Goal: Task Accomplishment & Management: Manage account settings

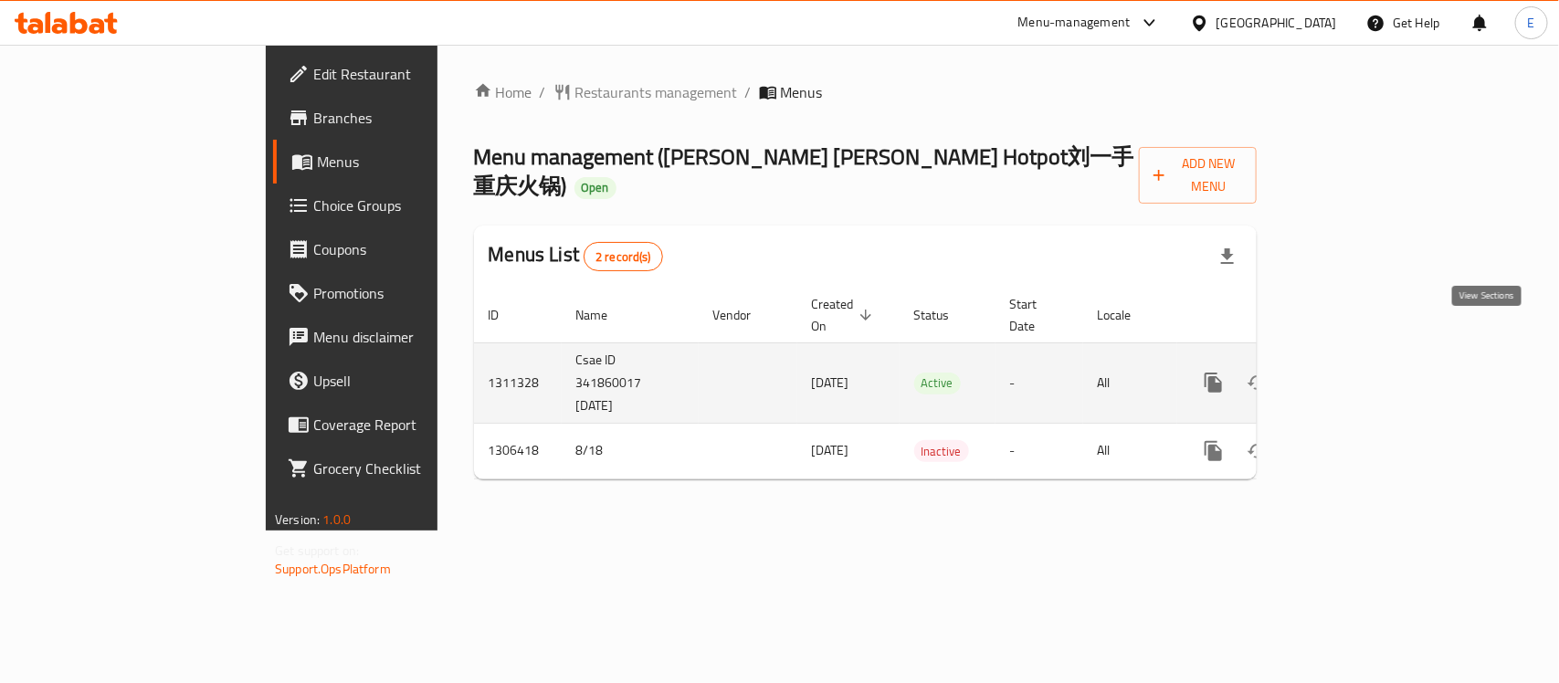
click at [1353, 374] on icon "enhanced table" at bounding box center [1345, 382] width 16 height 16
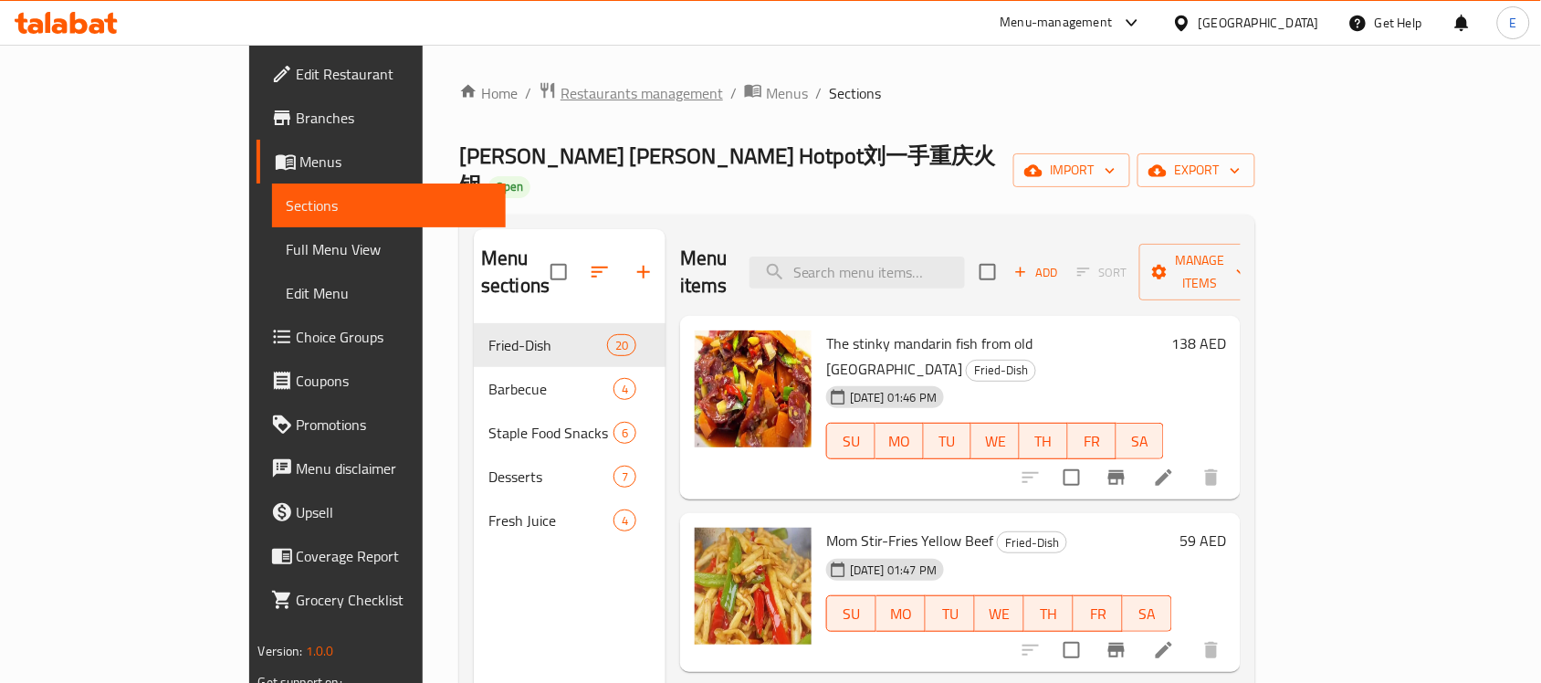
click at [561, 88] on span "Restaurants management" at bounding box center [642, 93] width 163 height 22
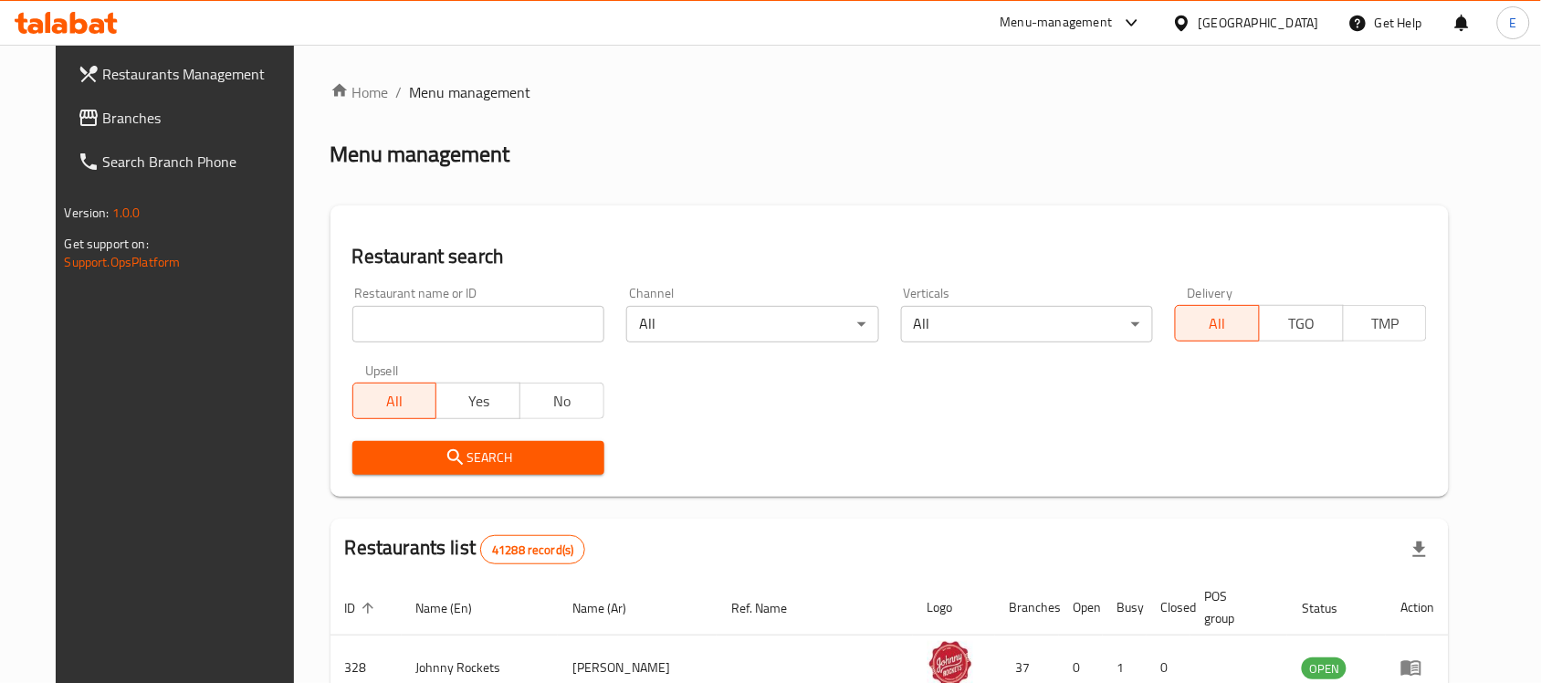
click at [397, 336] on input "search" at bounding box center [478, 324] width 252 height 37
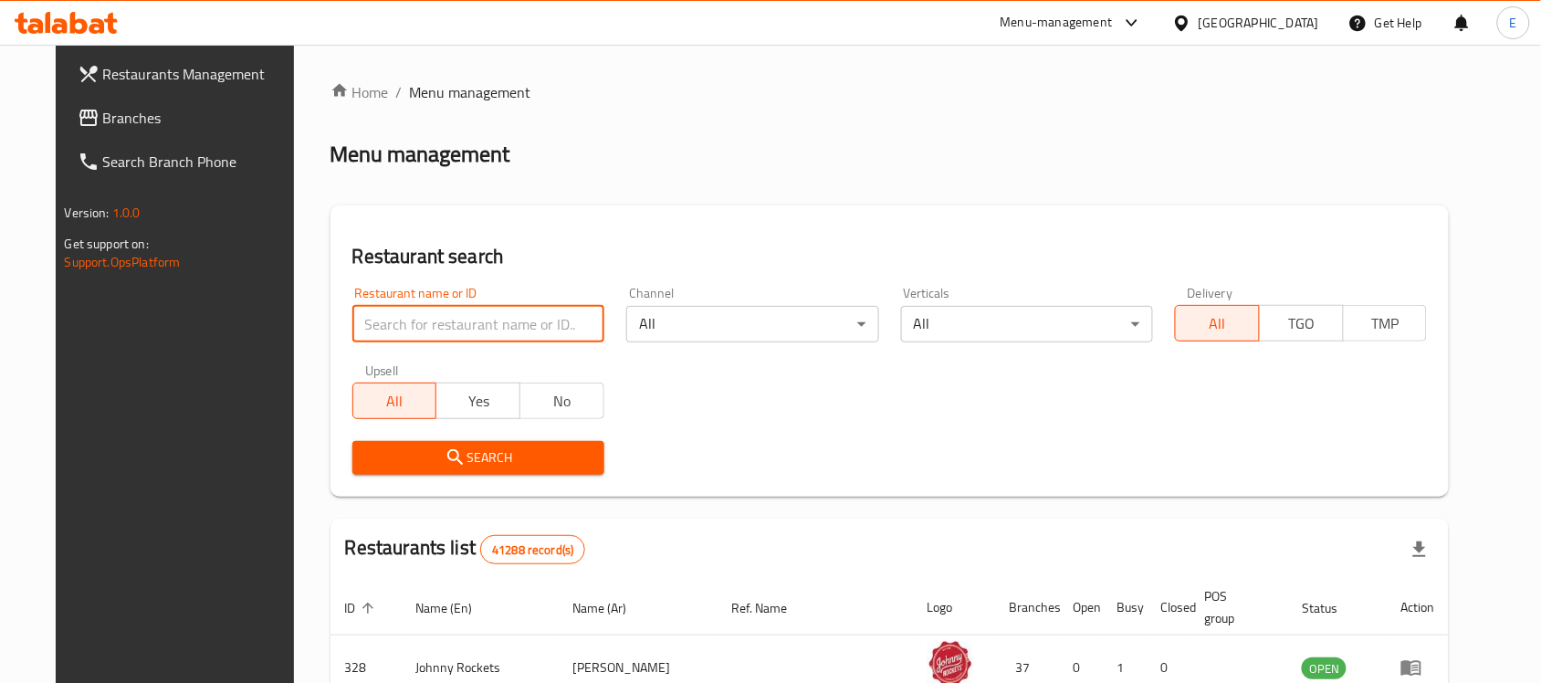
paste input "705159"
type input "705159"
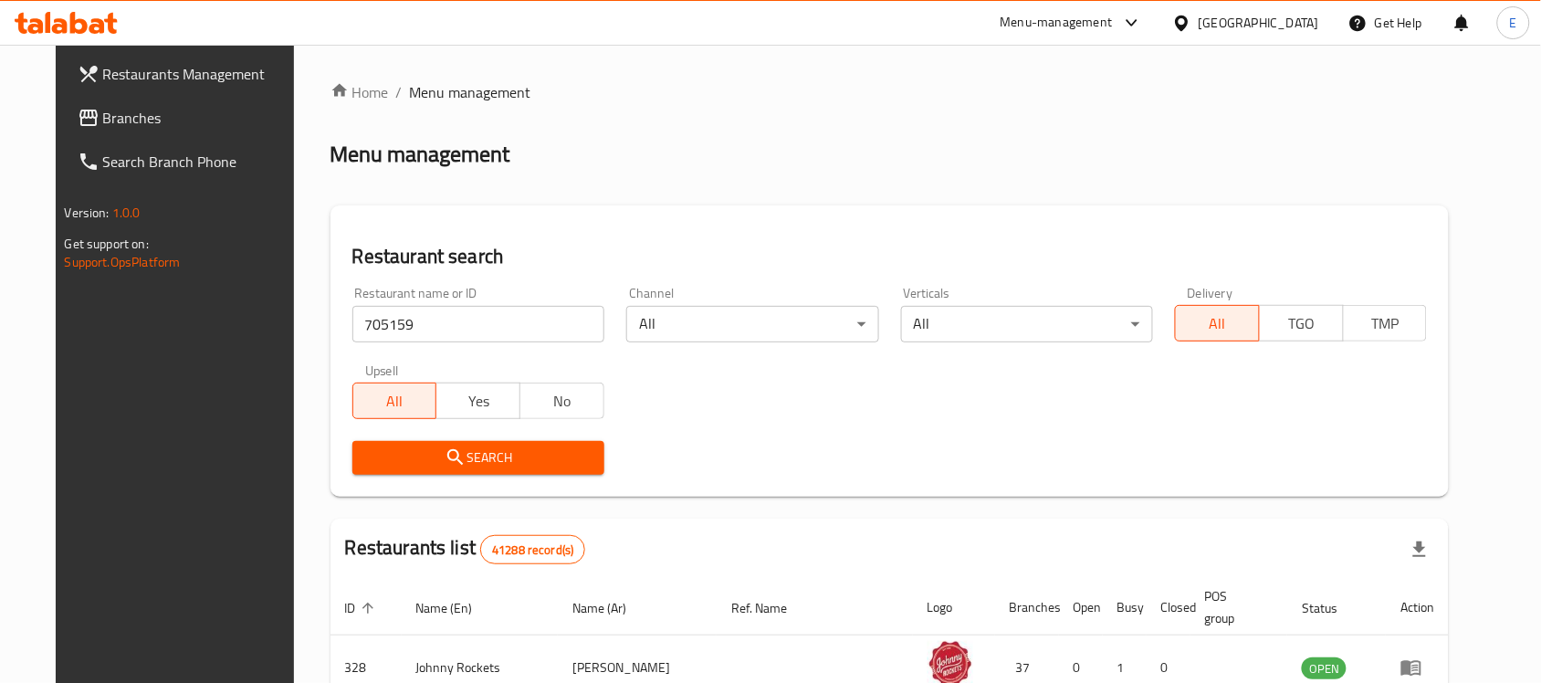
click at [445, 447] on icon "submit" at bounding box center [456, 458] width 22 height 22
click at [421, 446] on div at bounding box center [770, 341] width 1541 height 683
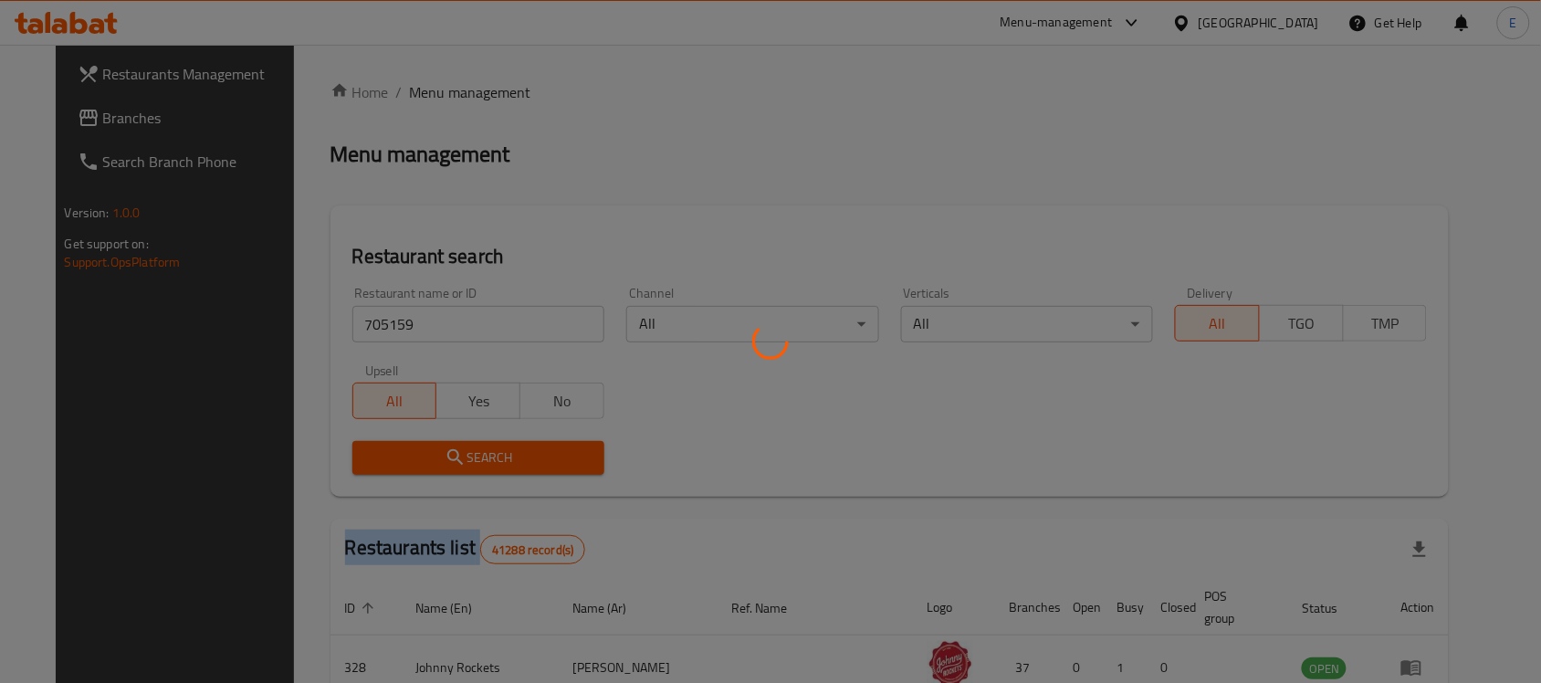
click at [421, 446] on div at bounding box center [770, 341] width 1541 height 683
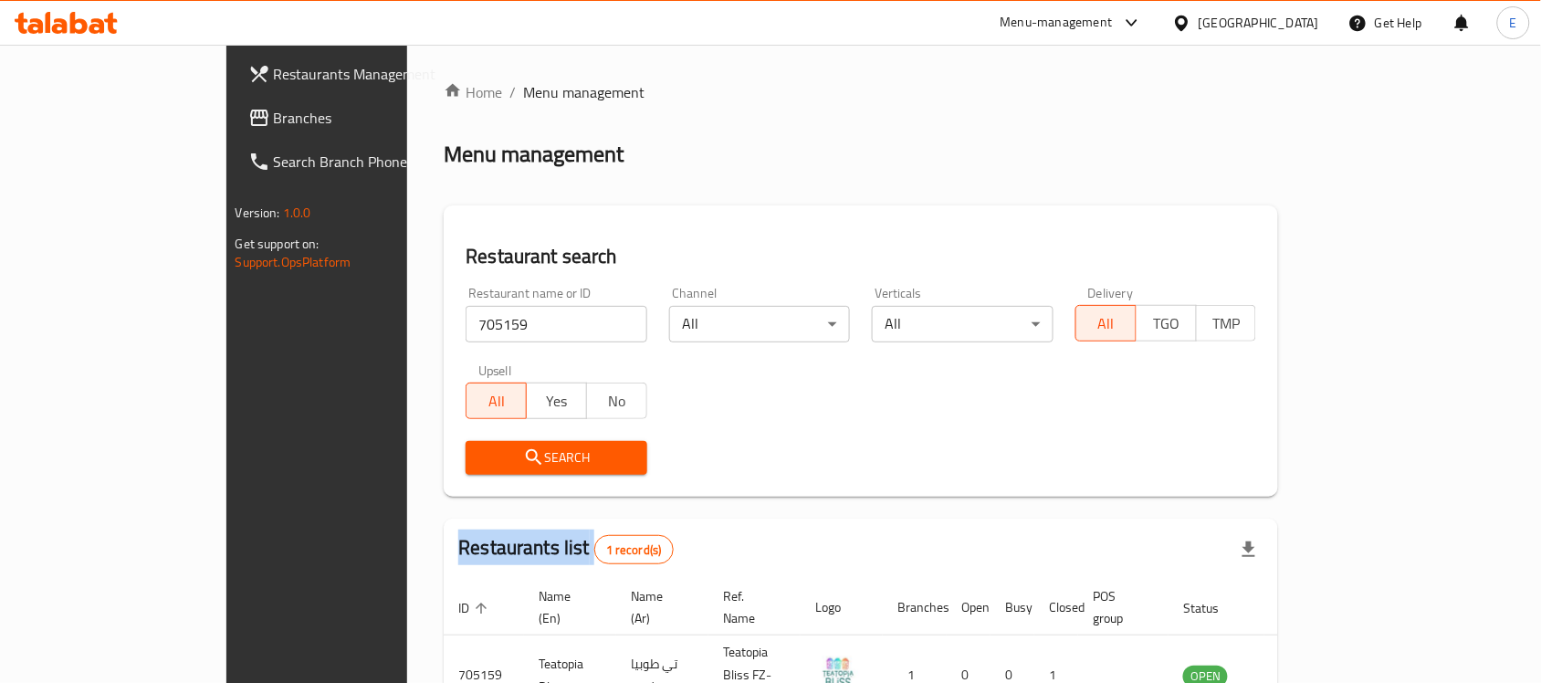
scroll to position [96, 0]
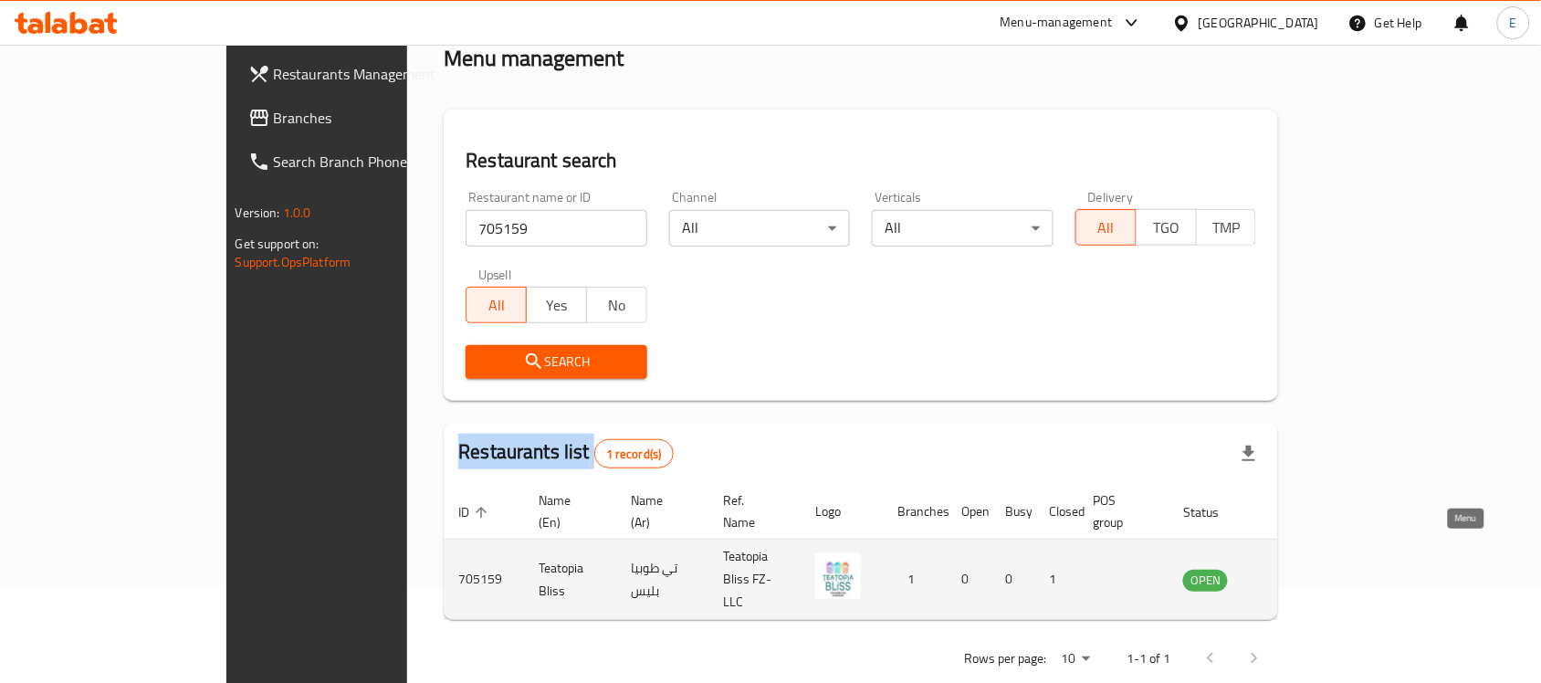
click at [1313, 569] on link "enhanced table" at bounding box center [1296, 580] width 34 height 22
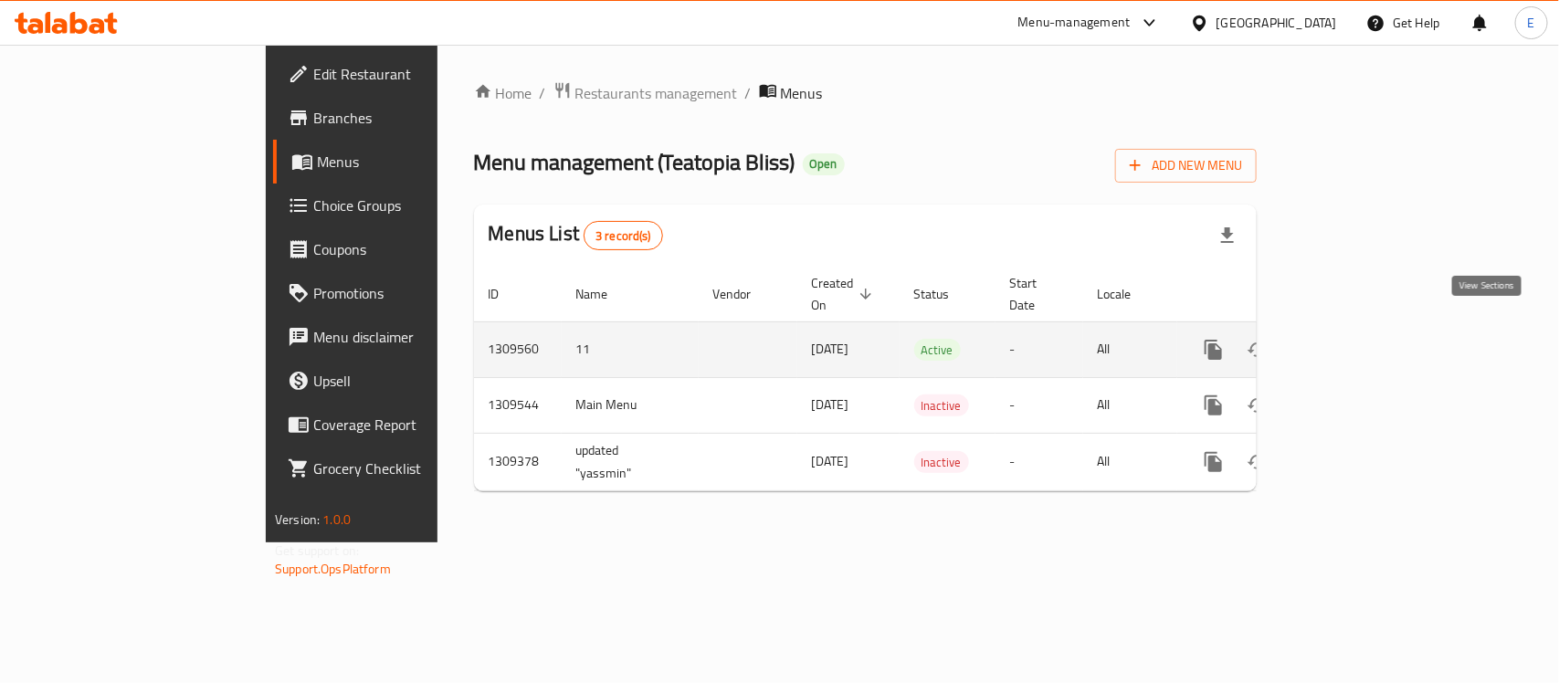
click at [1356, 339] on icon "enhanced table" at bounding box center [1345, 350] width 22 height 22
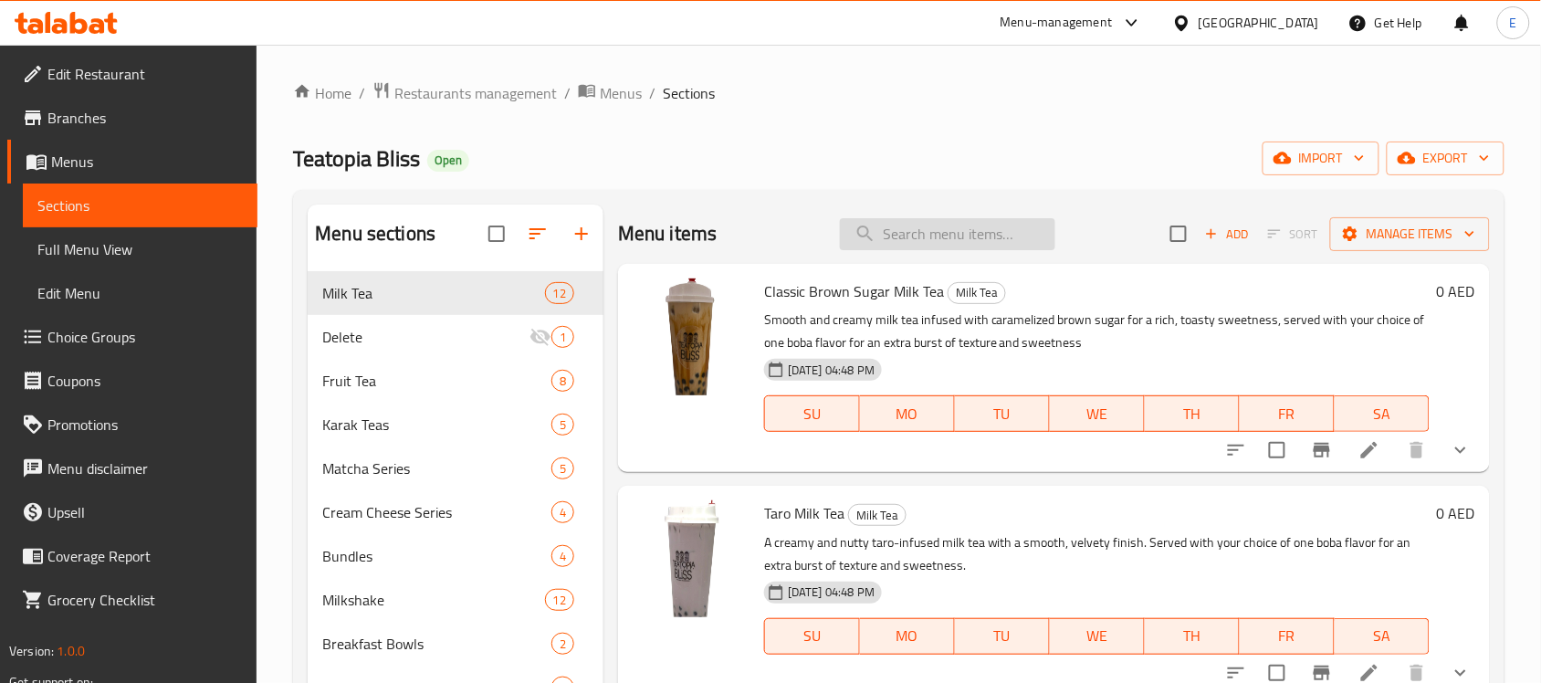
paste input "Banana Caramel Milkshake"
click at [902, 231] on input "Banana Caramel Milkshake" at bounding box center [947, 234] width 215 height 32
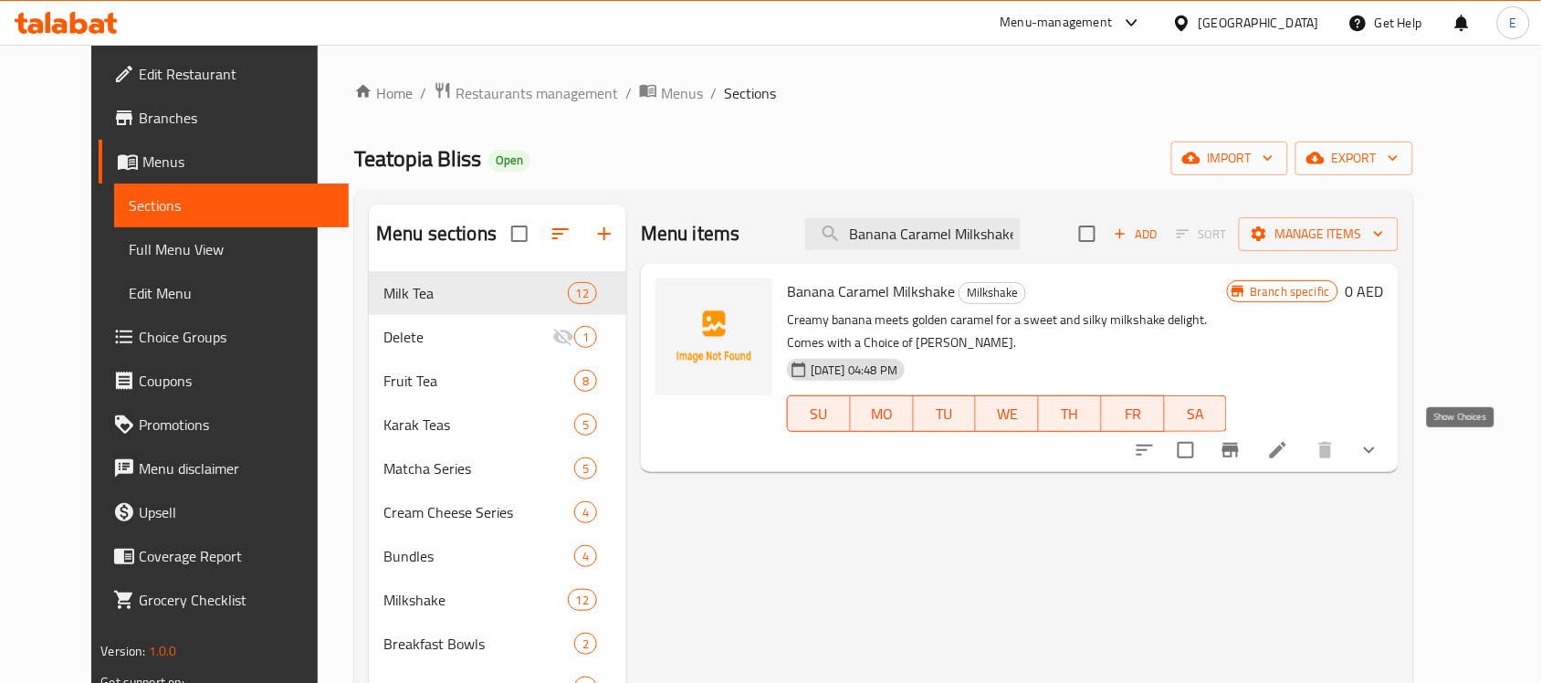
click at [1381, 445] on icon "show more" at bounding box center [1370, 450] width 22 height 22
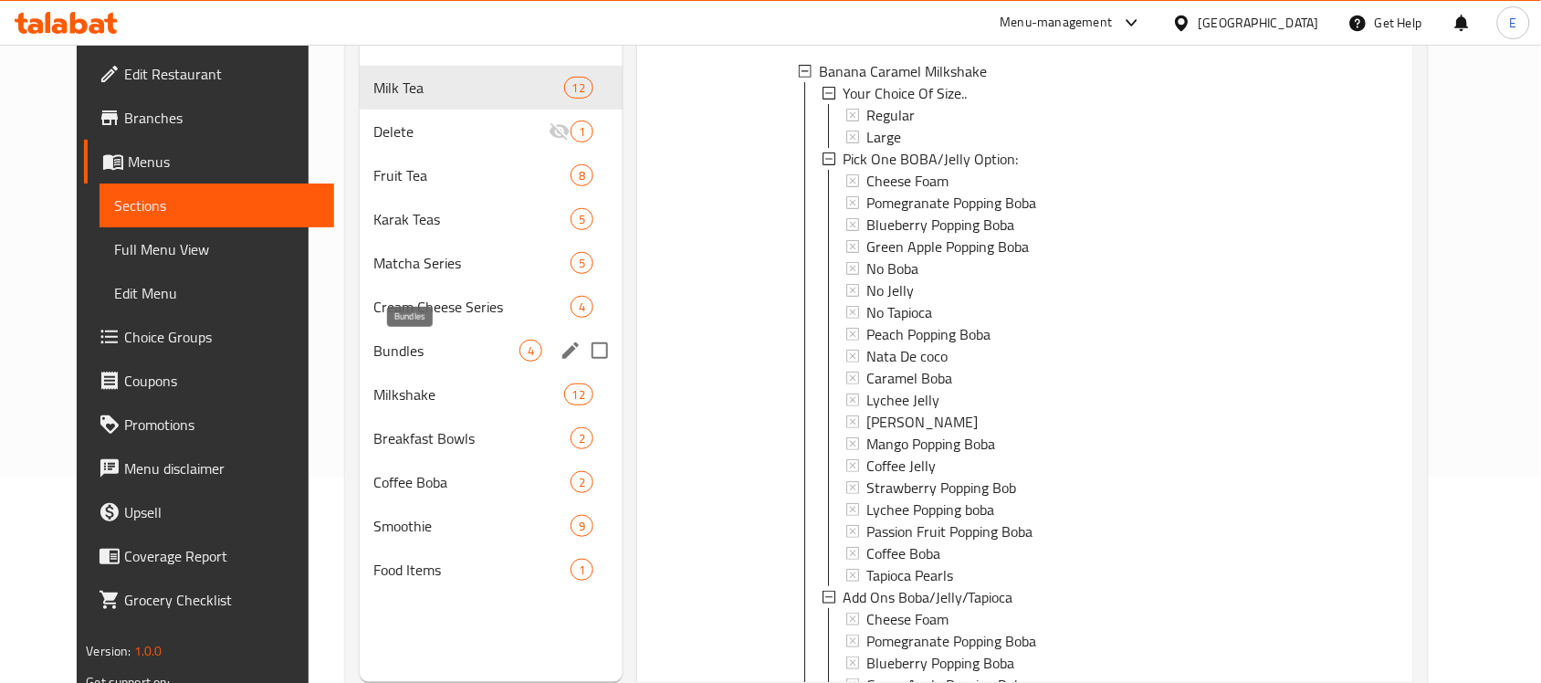
scroll to position [117, 0]
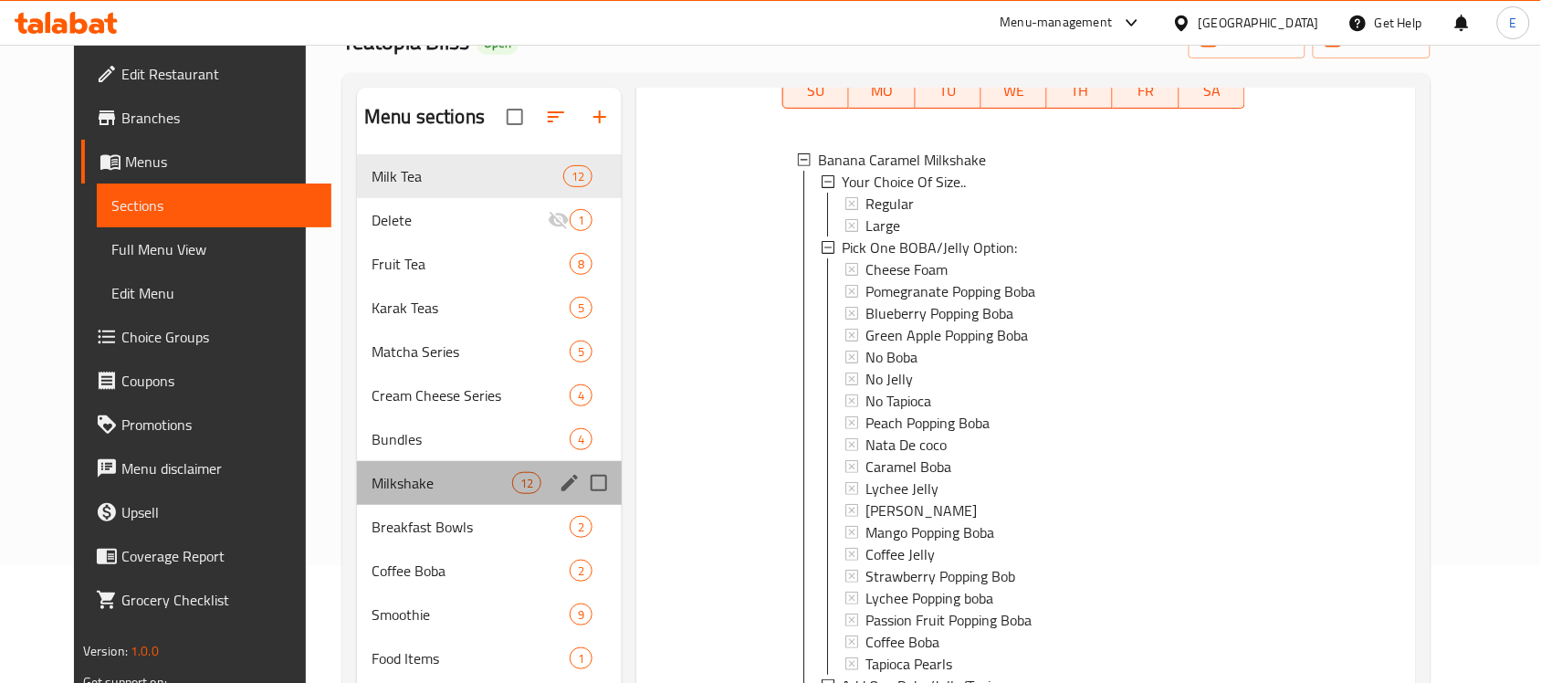
click at [409, 463] on div "Milkshake 12" at bounding box center [489, 483] width 265 height 44
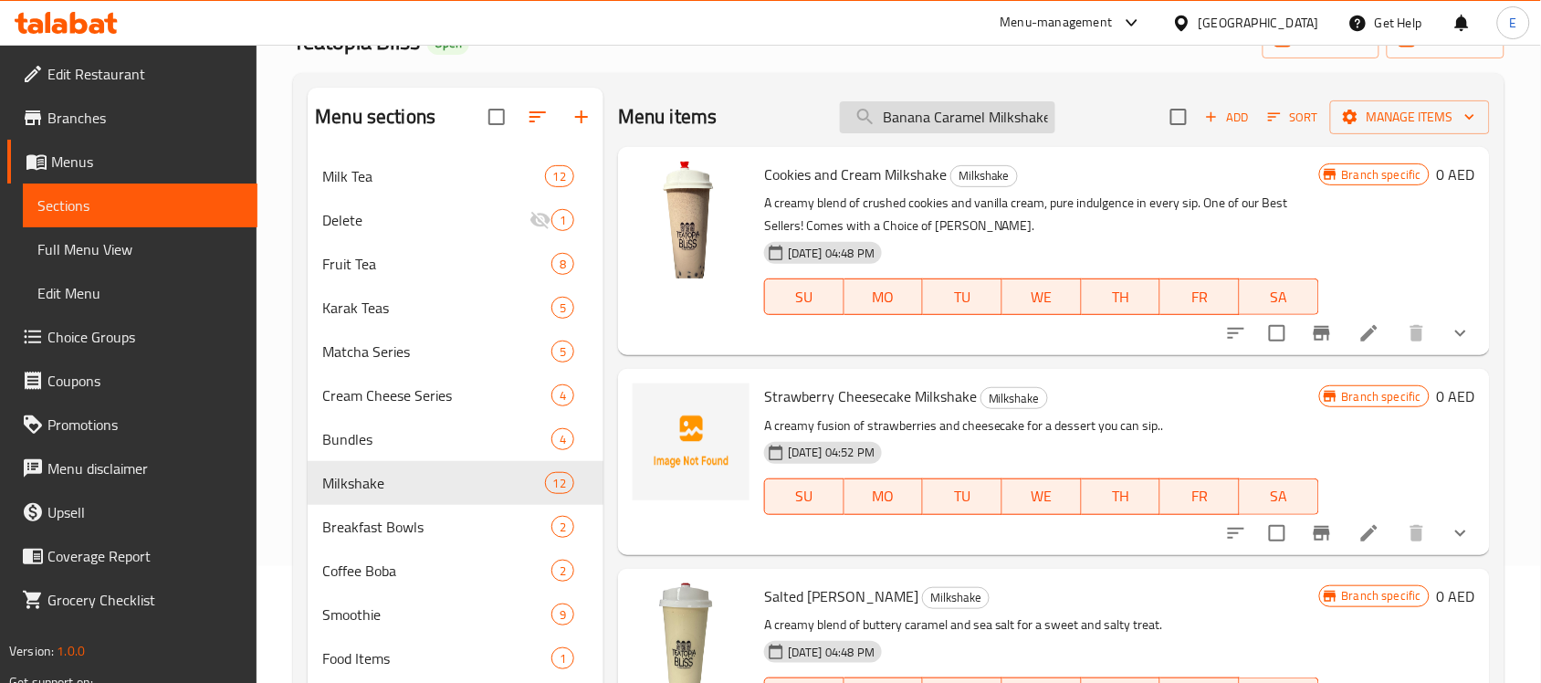
click at [895, 124] on input "Banana Caramel Milkshake" at bounding box center [947, 117] width 215 height 32
paste input "Salted Car"
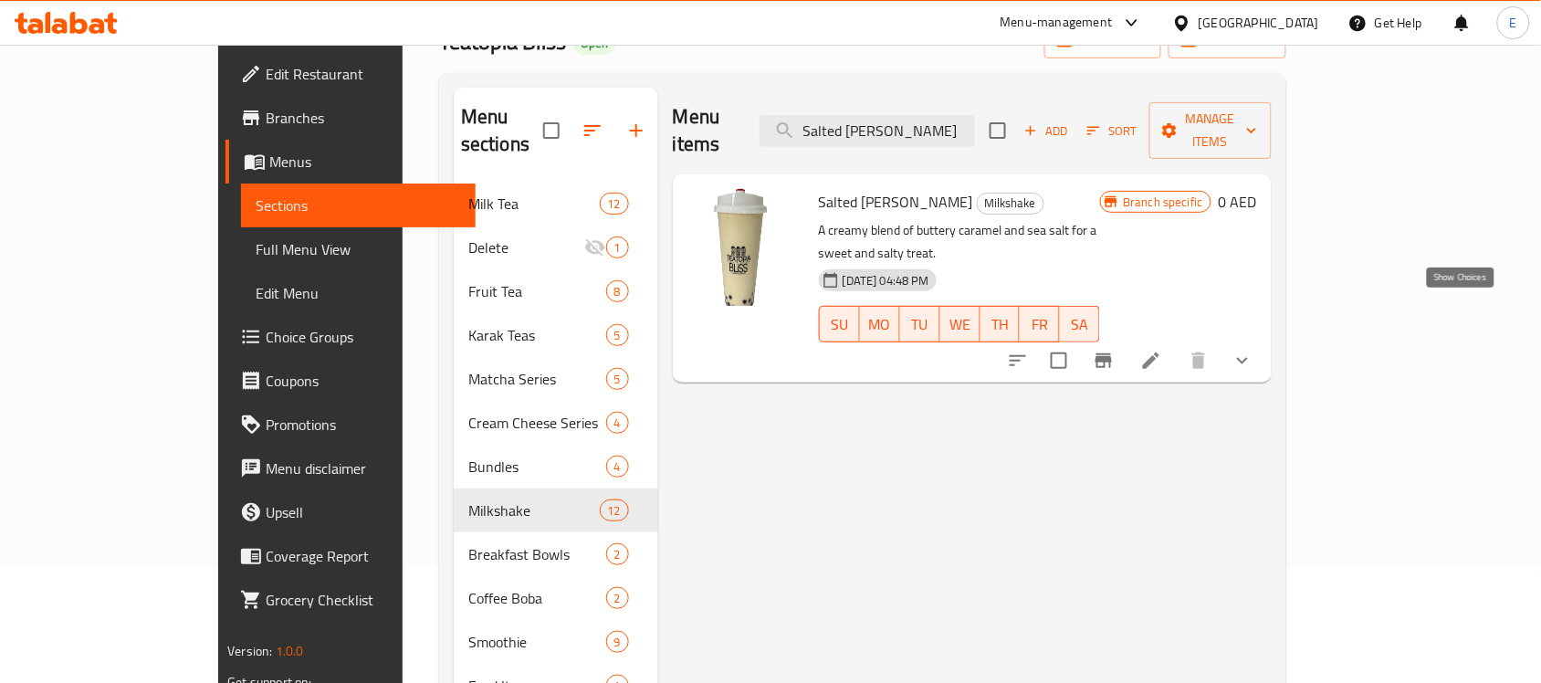
type input "Salted [PERSON_NAME]"
click at [1254, 350] on icon "show more" at bounding box center [1243, 361] width 22 height 22
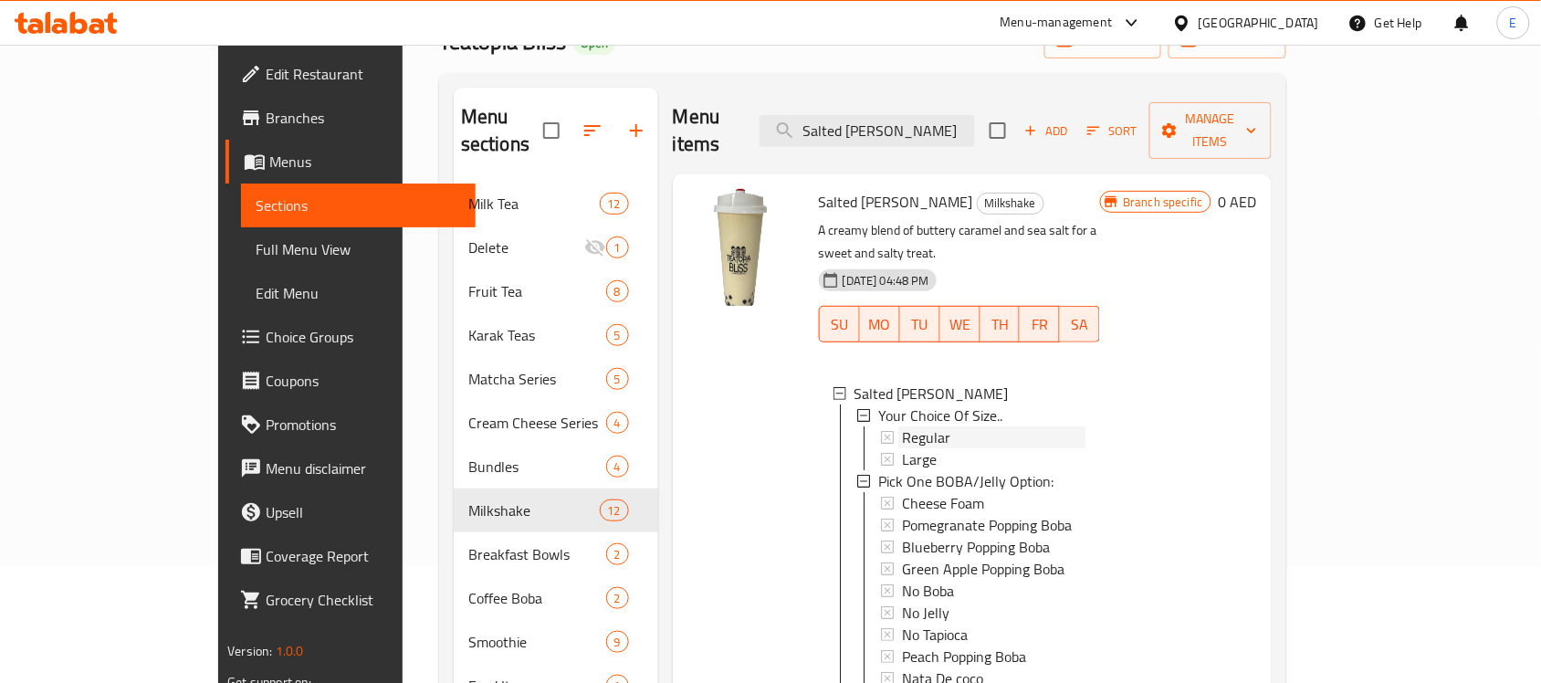
click at [902, 426] on span "Regular" at bounding box center [926, 437] width 48 height 22
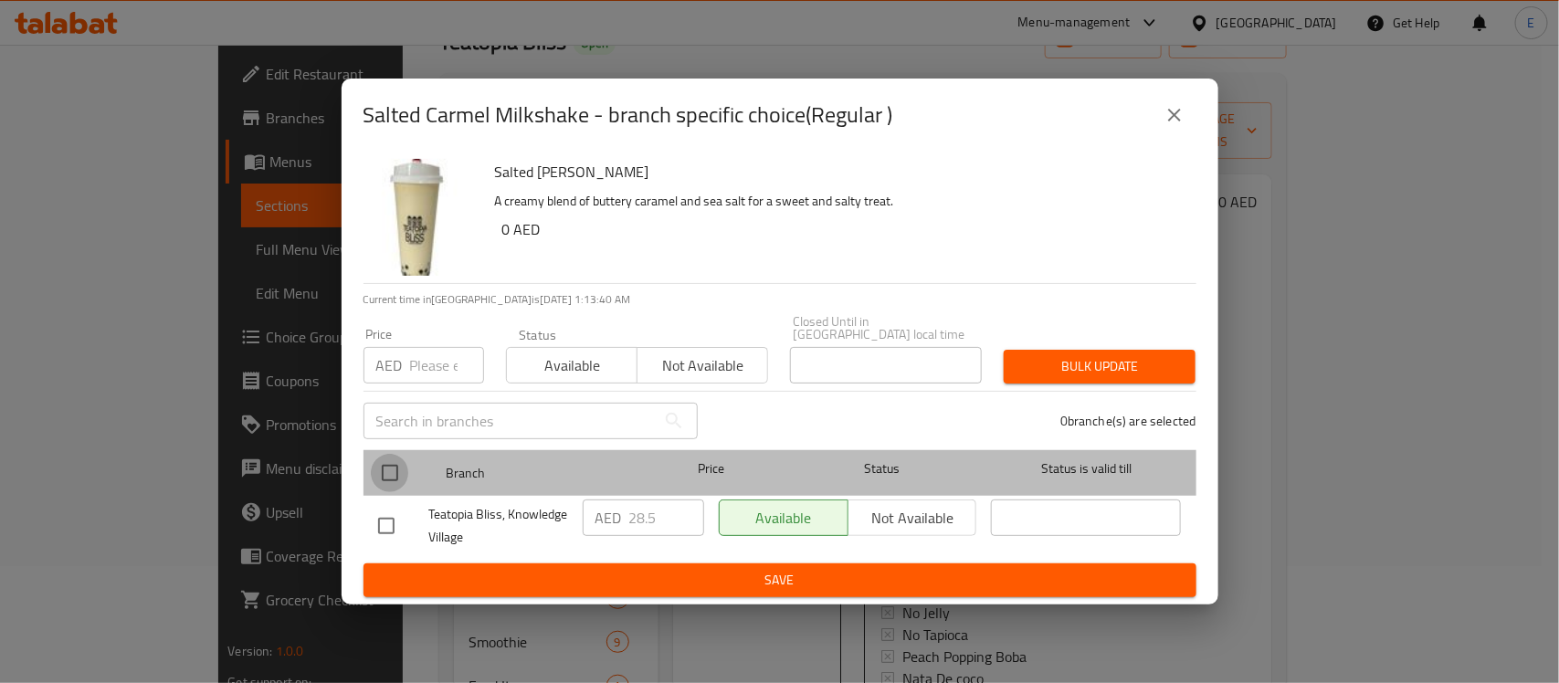
click at [385, 480] on input "checkbox" at bounding box center [390, 473] width 38 height 38
checkbox input "true"
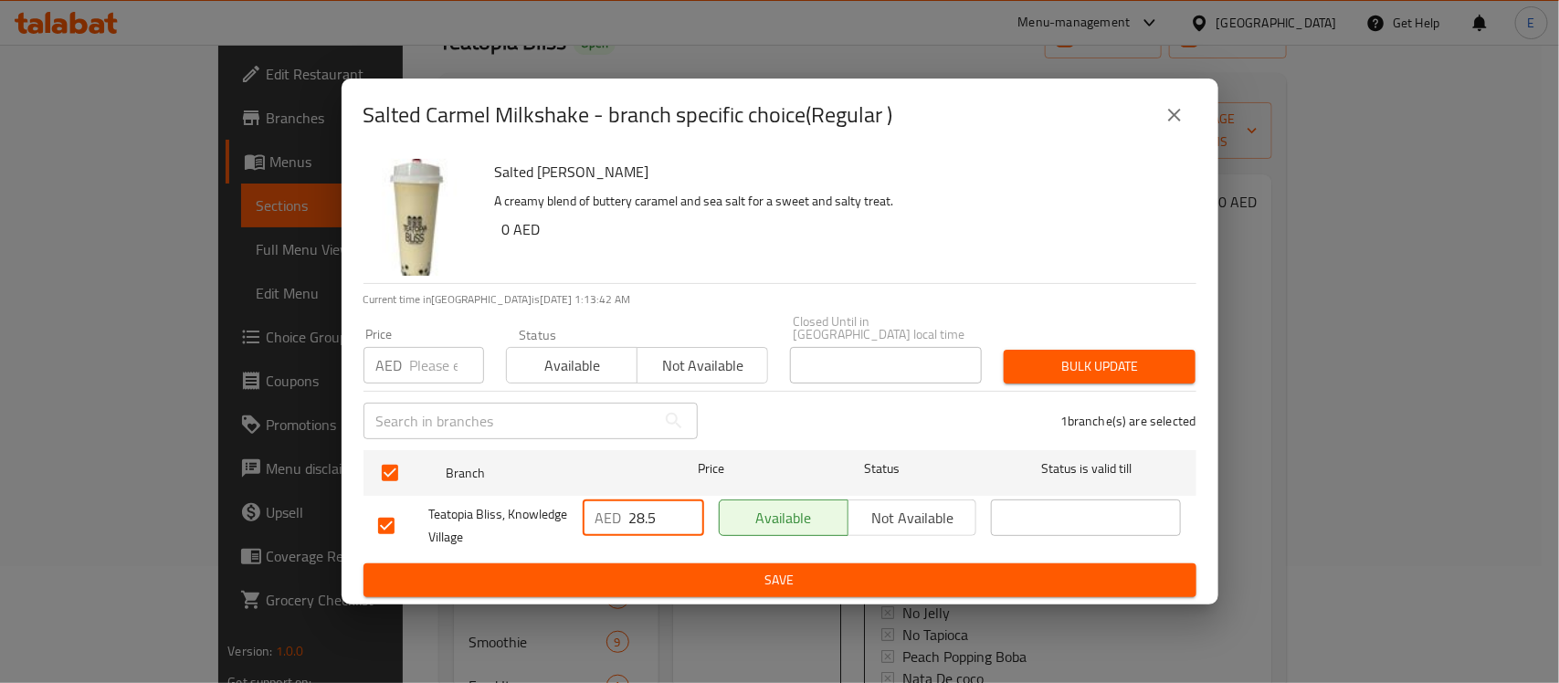
click at [650, 522] on input "28.5" at bounding box center [666, 517] width 75 height 37
type input "32.5"
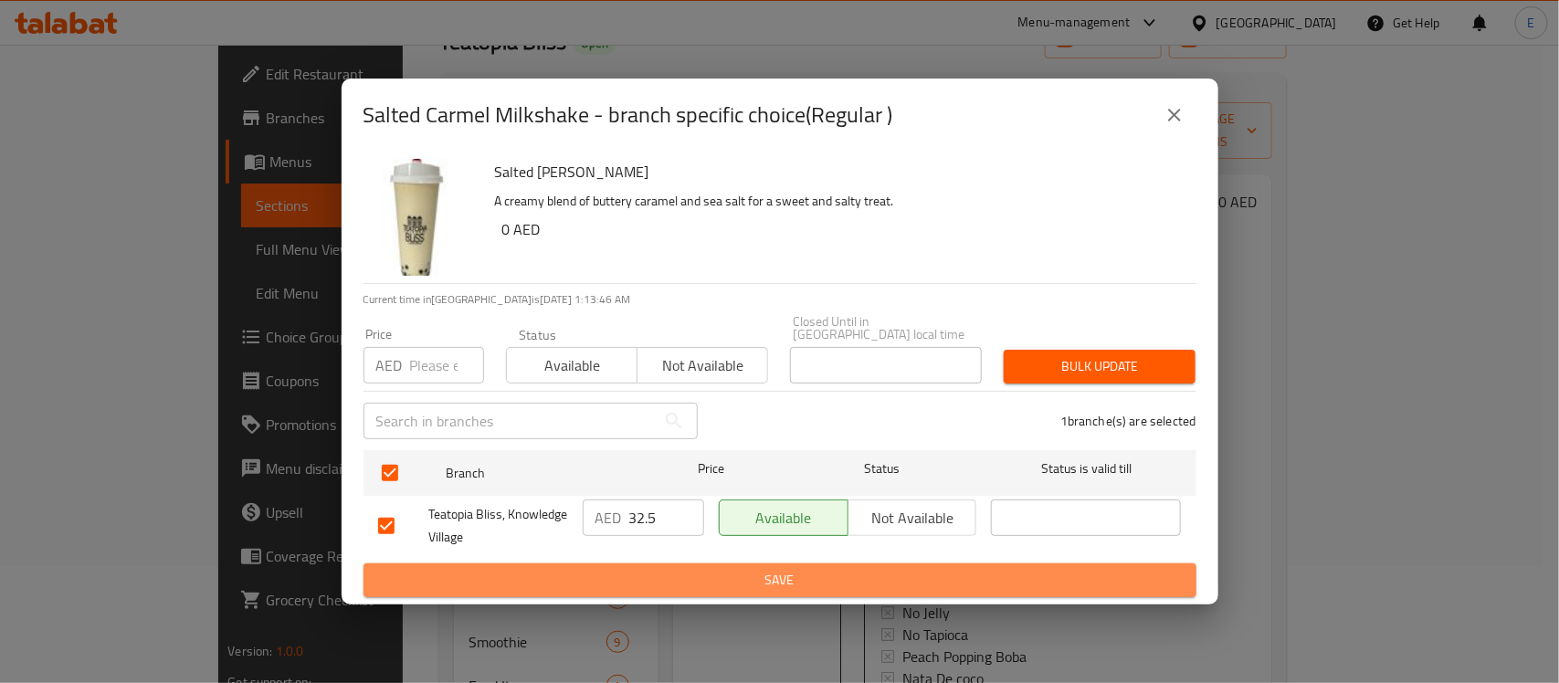
click at [690, 589] on span "Save" at bounding box center [780, 580] width 804 height 23
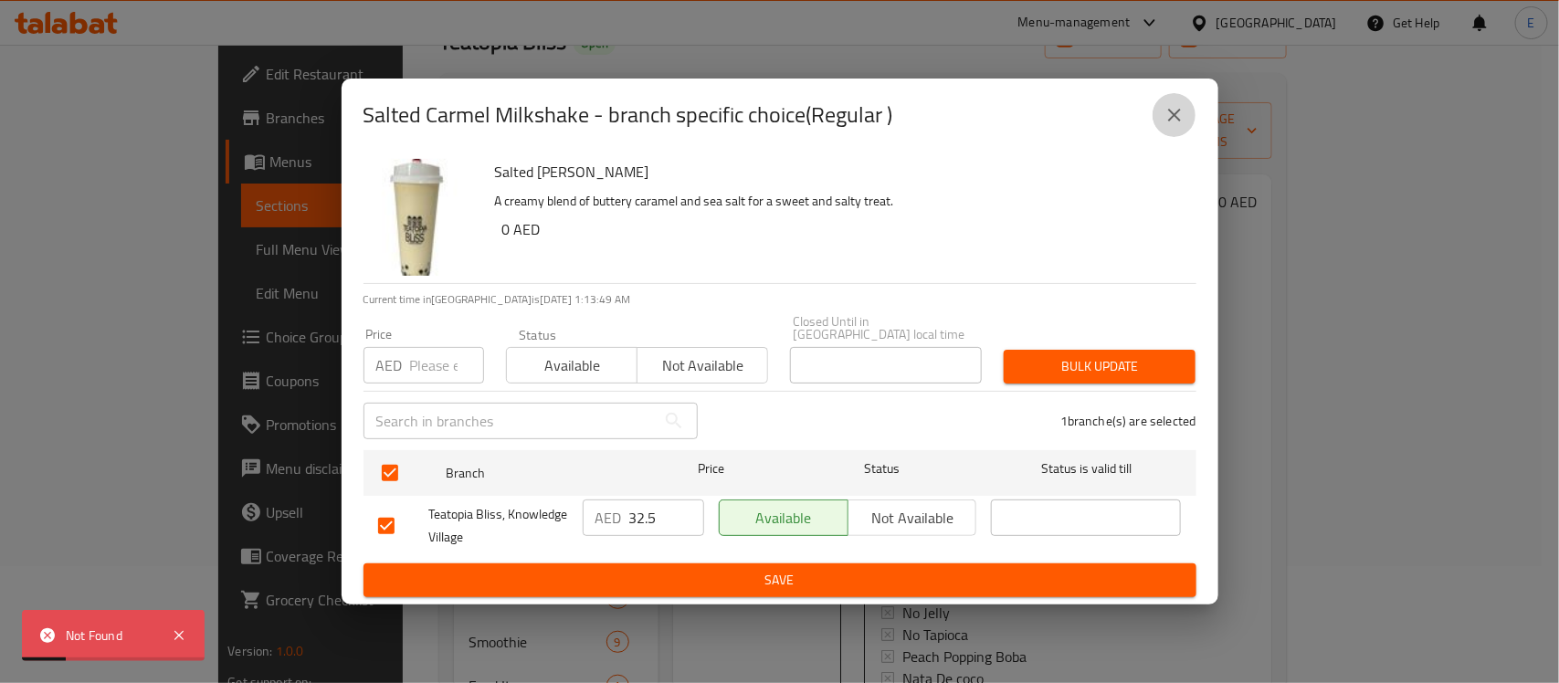
click at [1181, 121] on icon "close" at bounding box center [1174, 115] width 22 height 22
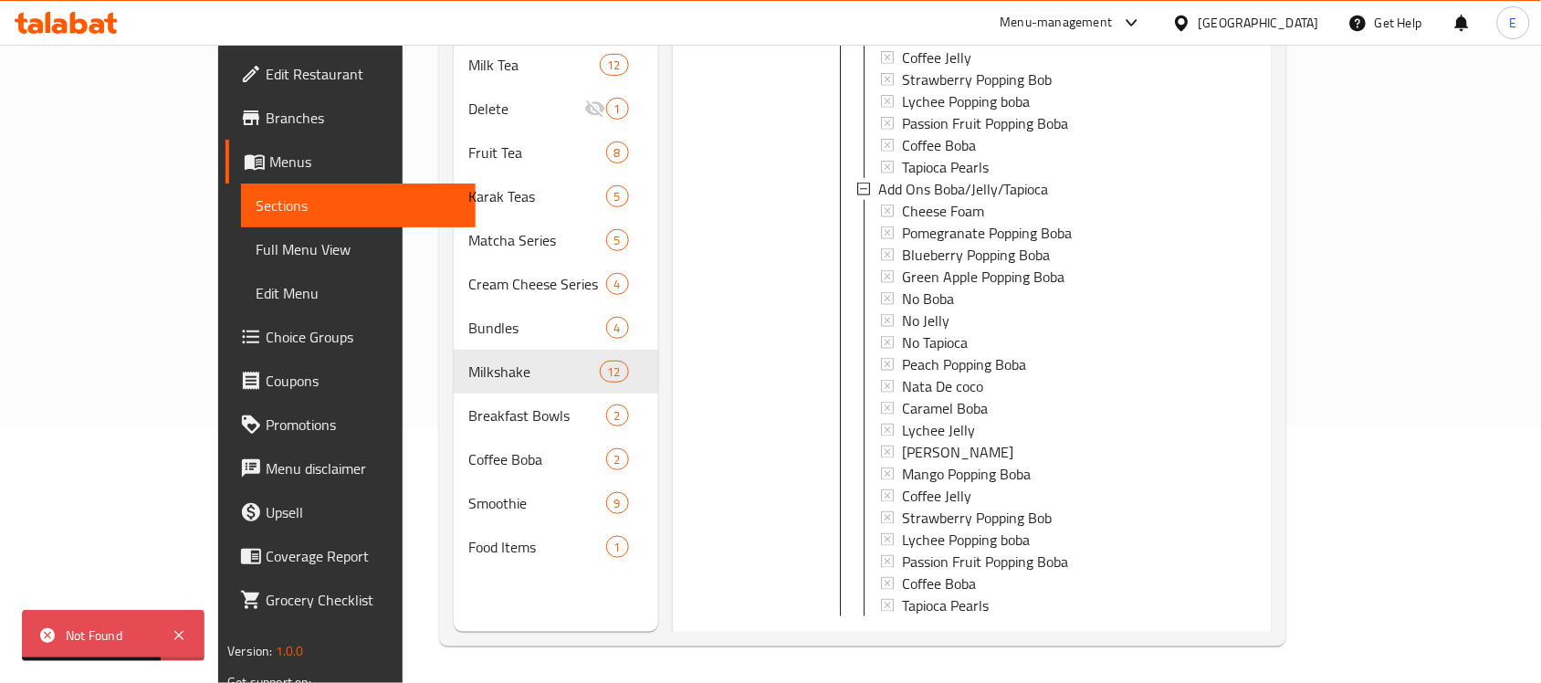
scroll to position [594, 0]
click at [1177, 627] on li at bounding box center [1151, 643] width 51 height 33
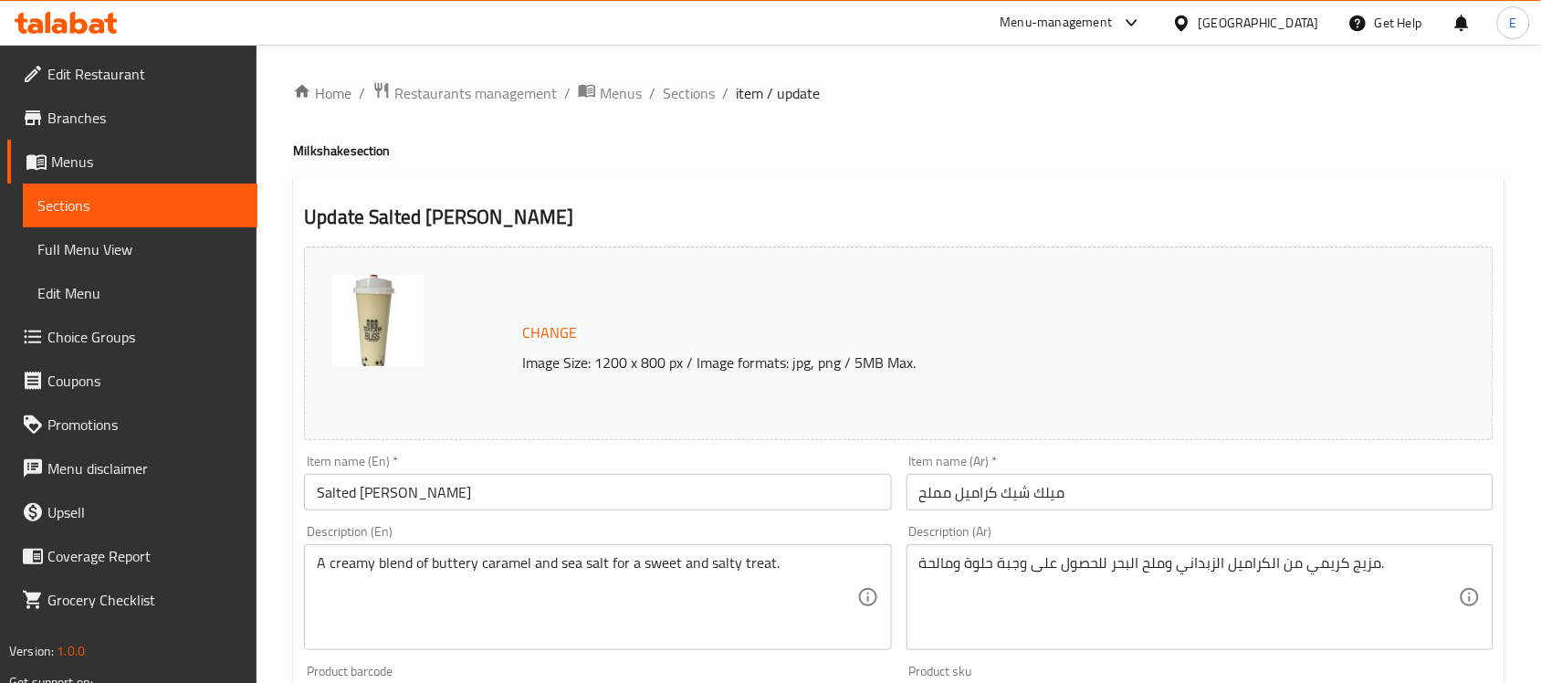
scroll to position [814, 0]
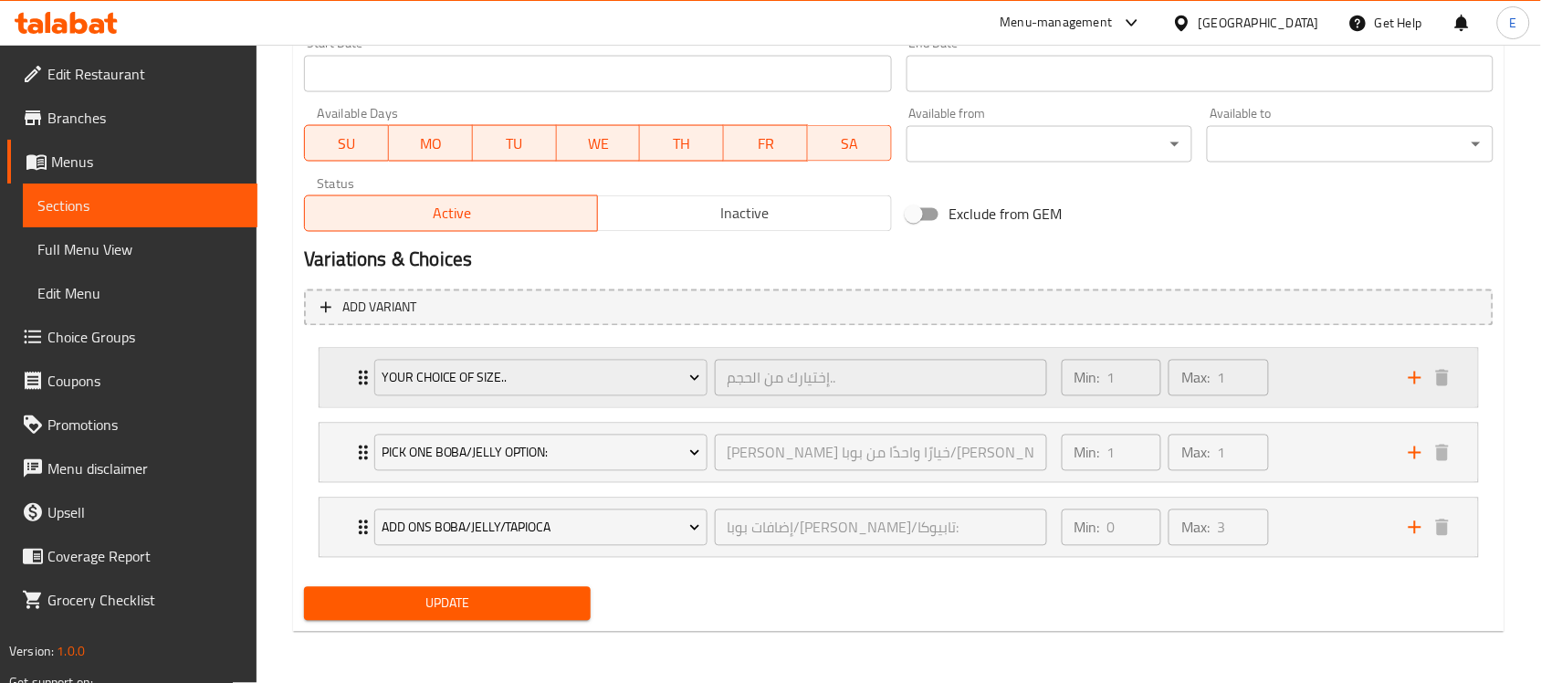
click at [340, 390] on div "Your Choice Of Size.. إختيارك من الحجم.. ​ Min: 1 ​ Max: 1 ​" at bounding box center [899, 378] width 1159 height 58
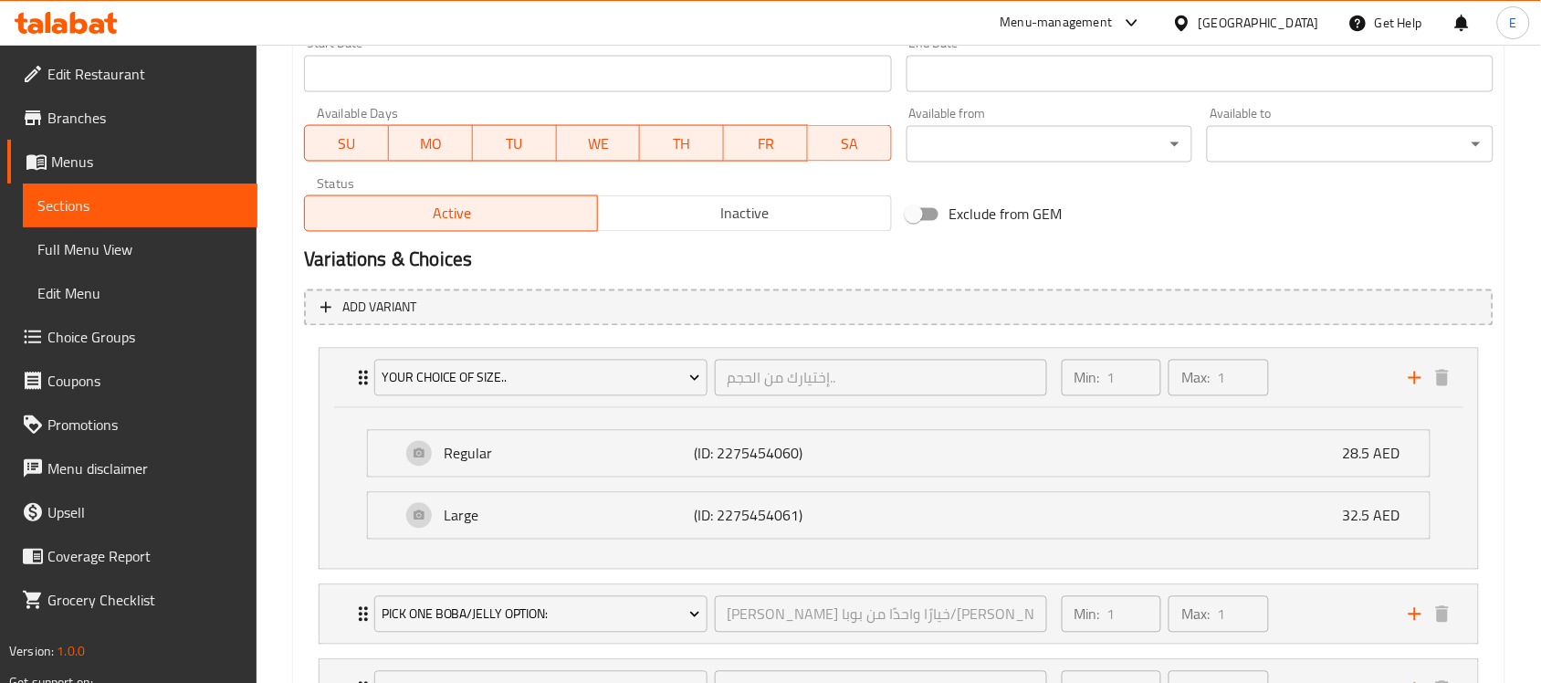
scroll to position [0, 0]
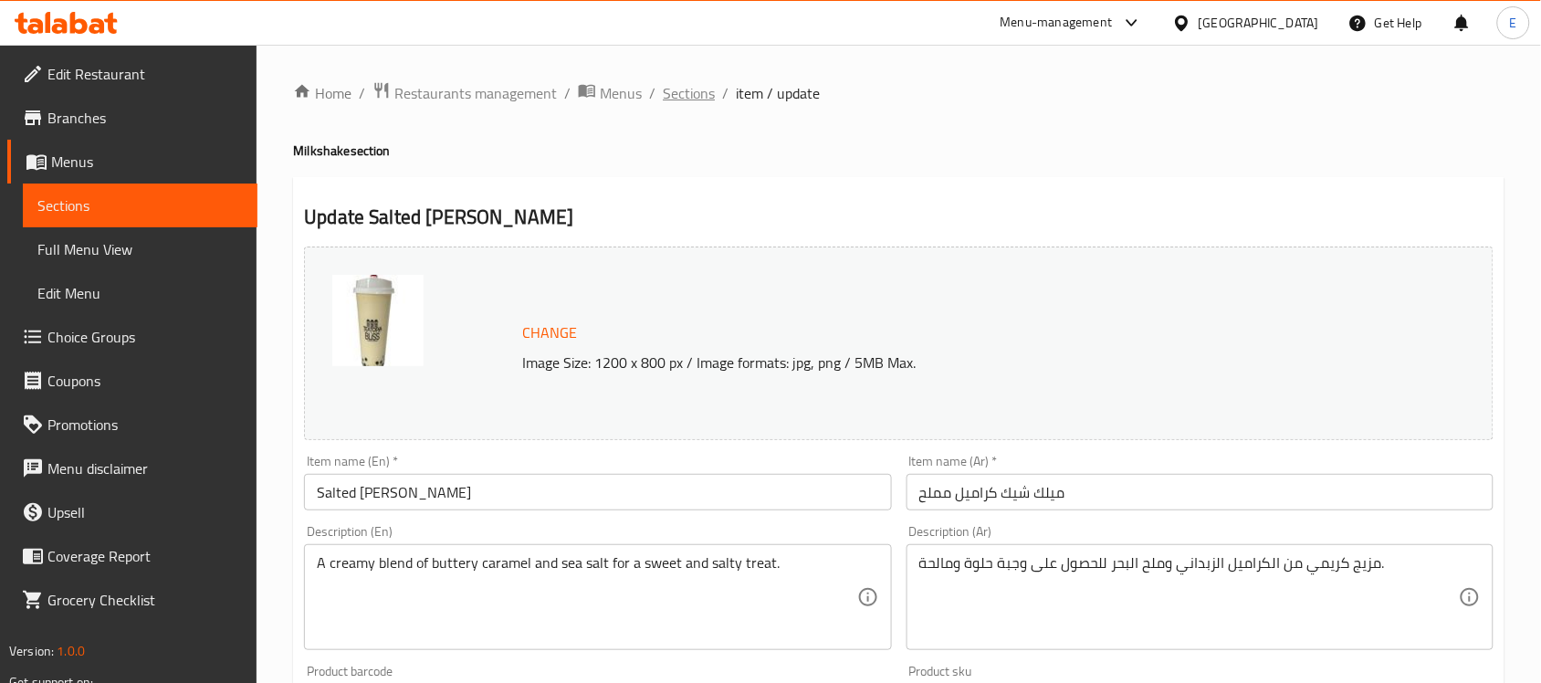
click at [682, 99] on span "Sections" at bounding box center [689, 93] width 52 height 22
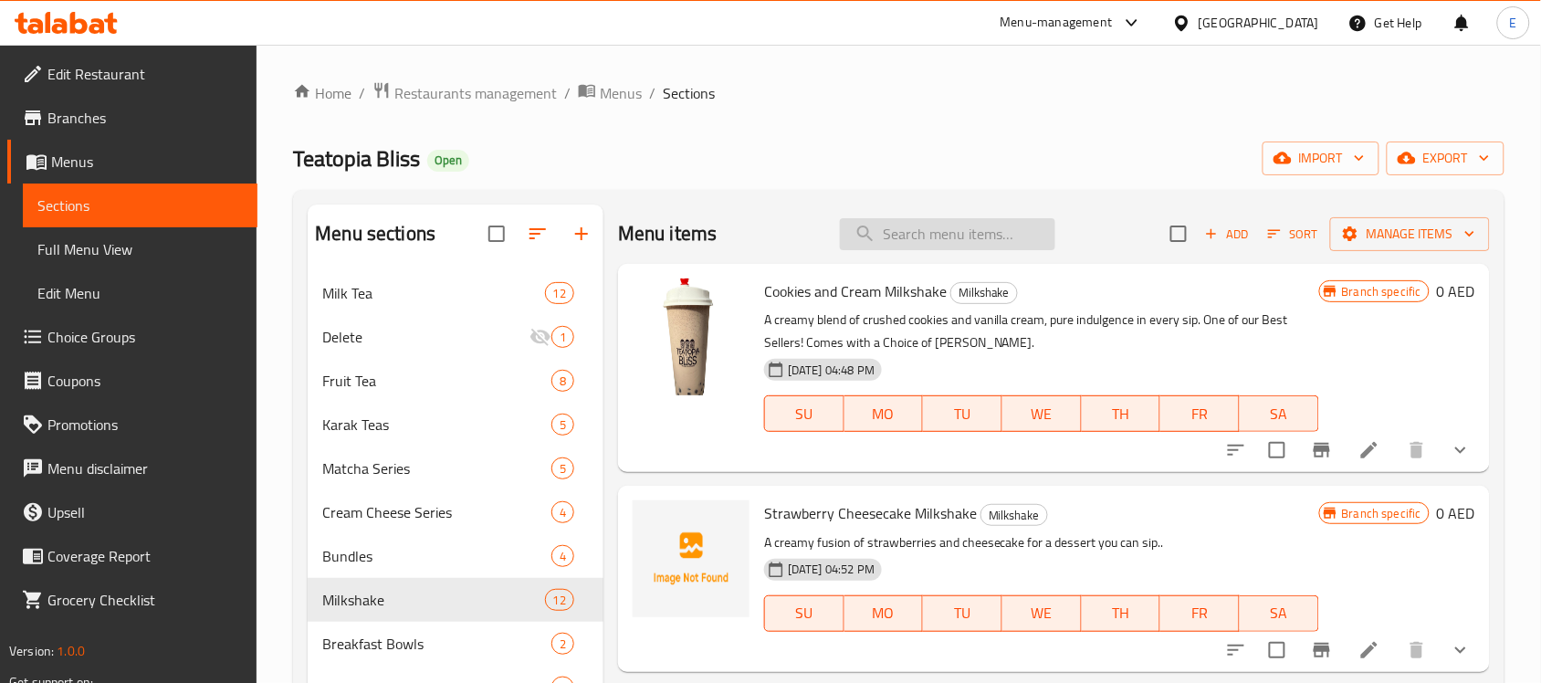
paste input "Chocolate Brownie Milkshake"
click at [992, 242] on input "Chocolate Brownie Milkshake" at bounding box center [947, 234] width 215 height 32
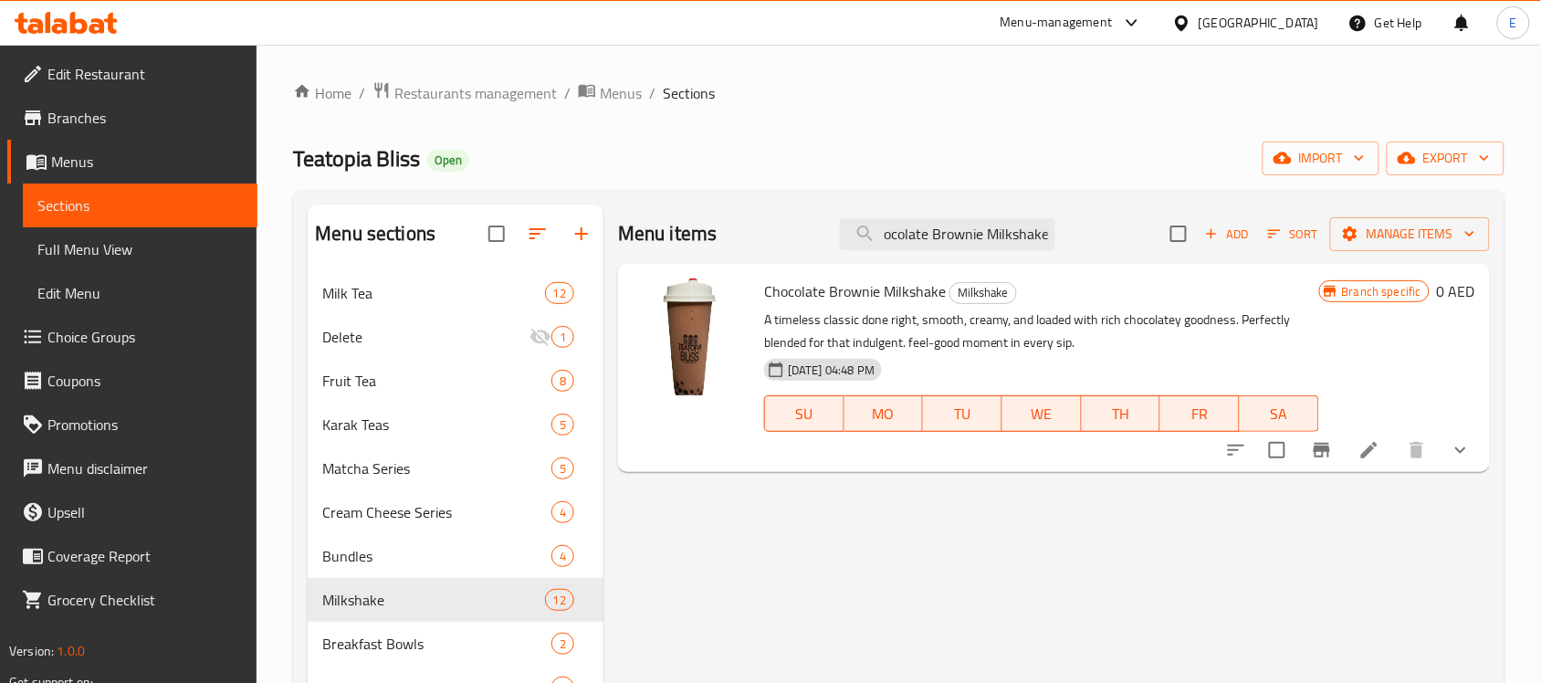
type input "Chocolate Brownie Milkshake"
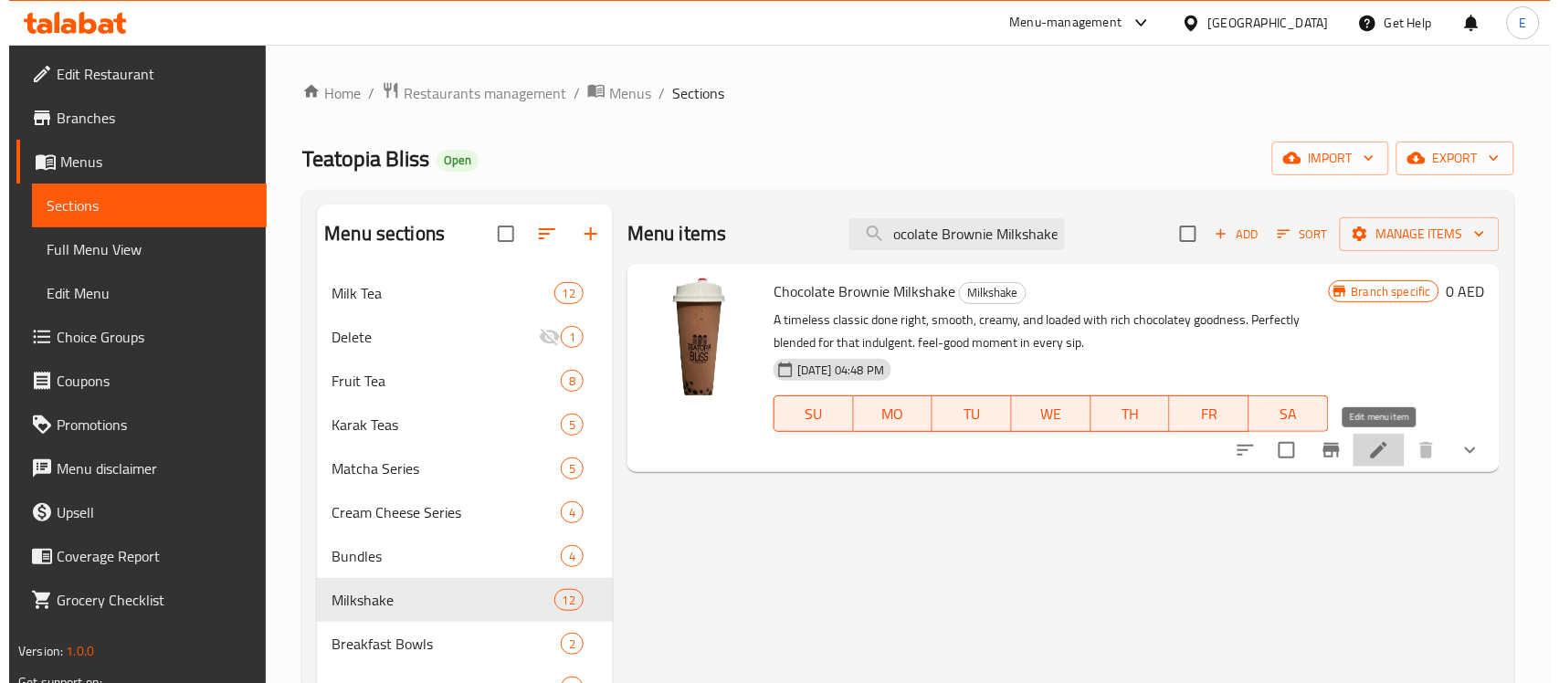
scroll to position [0, 0]
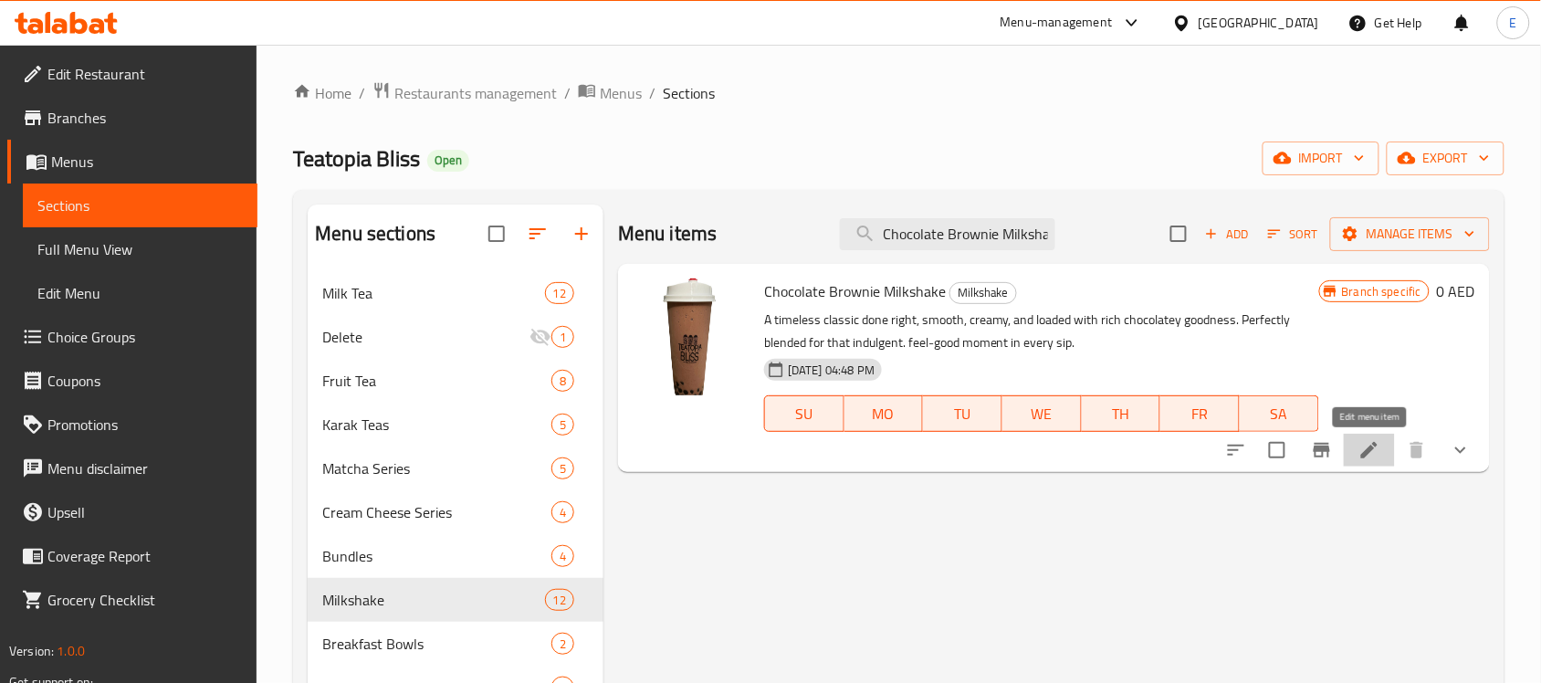
click at [1377, 457] on icon at bounding box center [1370, 450] width 22 height 22
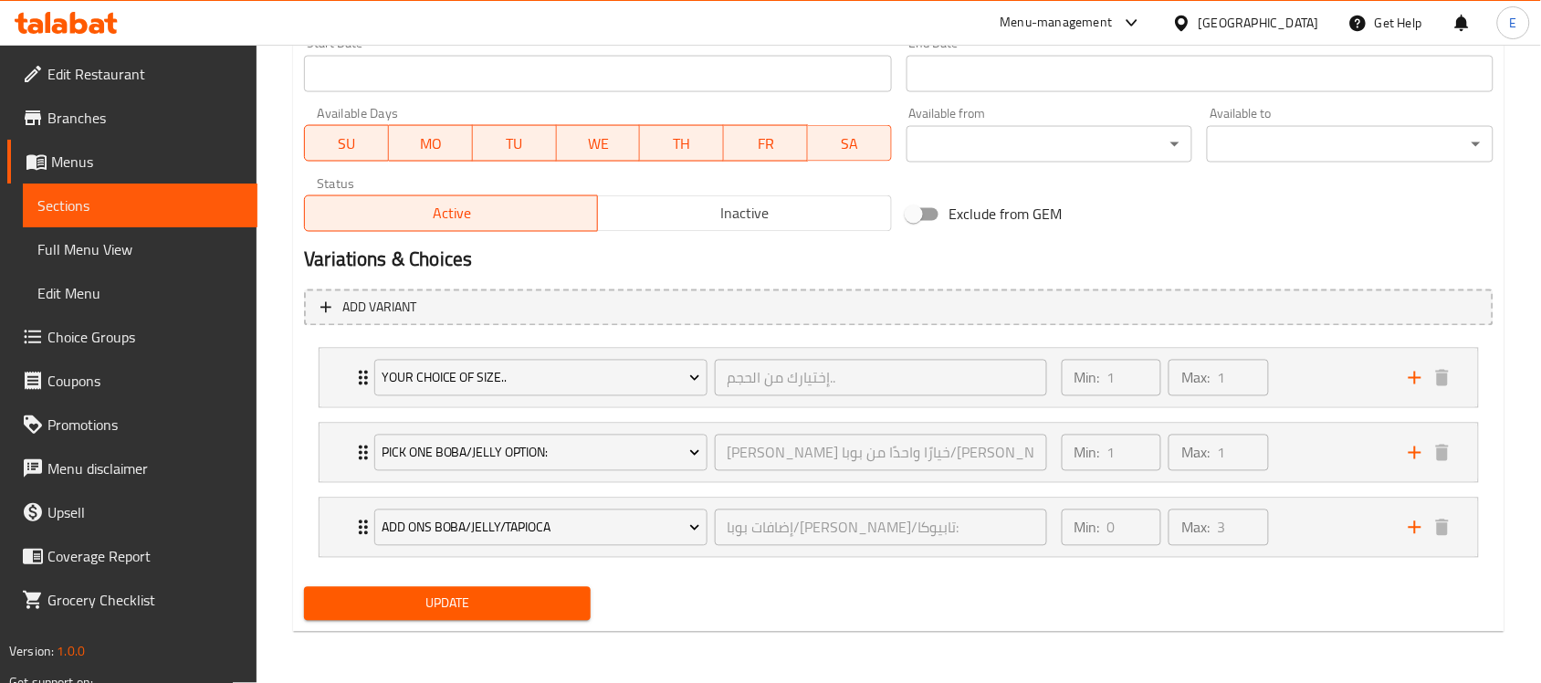
scroll to position [813, 0]
click at [333, 382] on div "Your Choice Of Size.. إختيارك من الحجم.. ​ Min: 1 ​ Max: 1 ​" at bounding box center [899, 379] width 1159 height 58
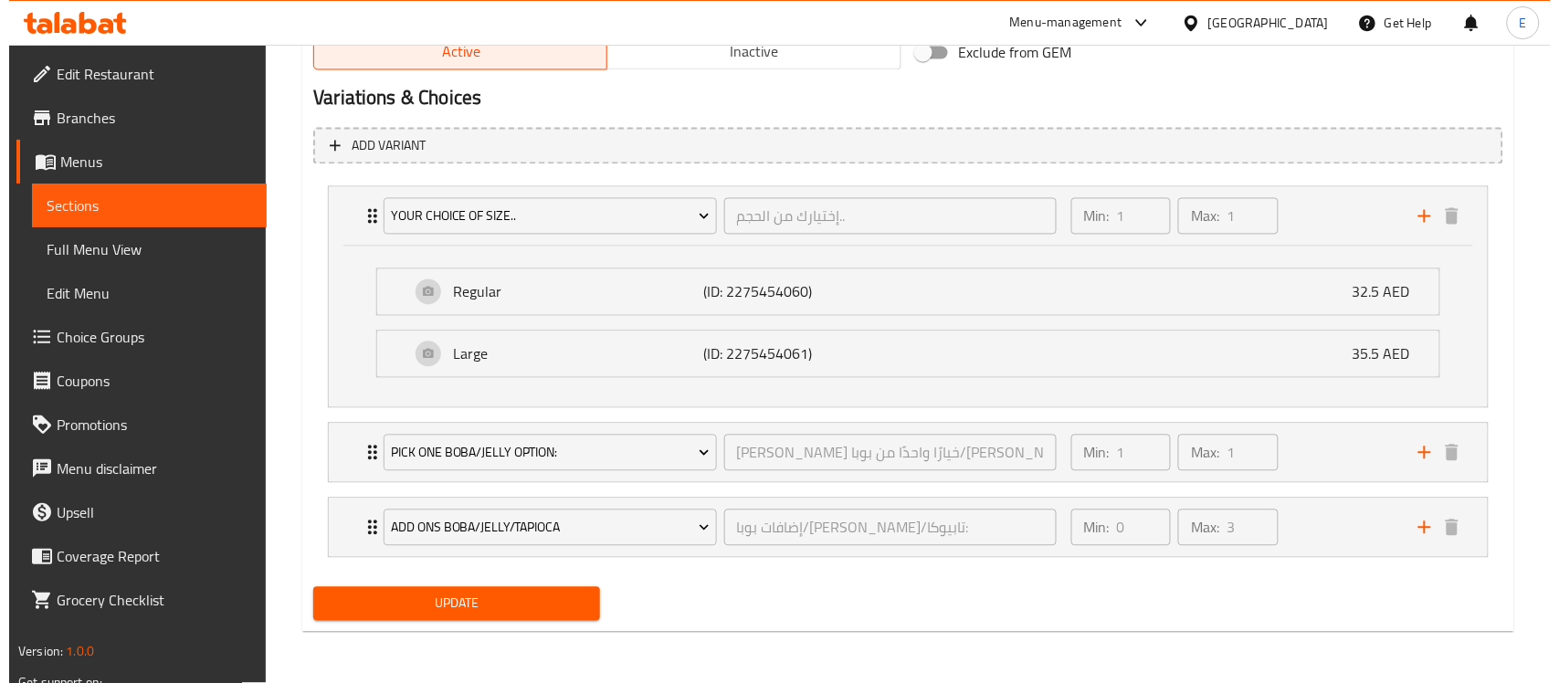
scroll to position [0, 0]
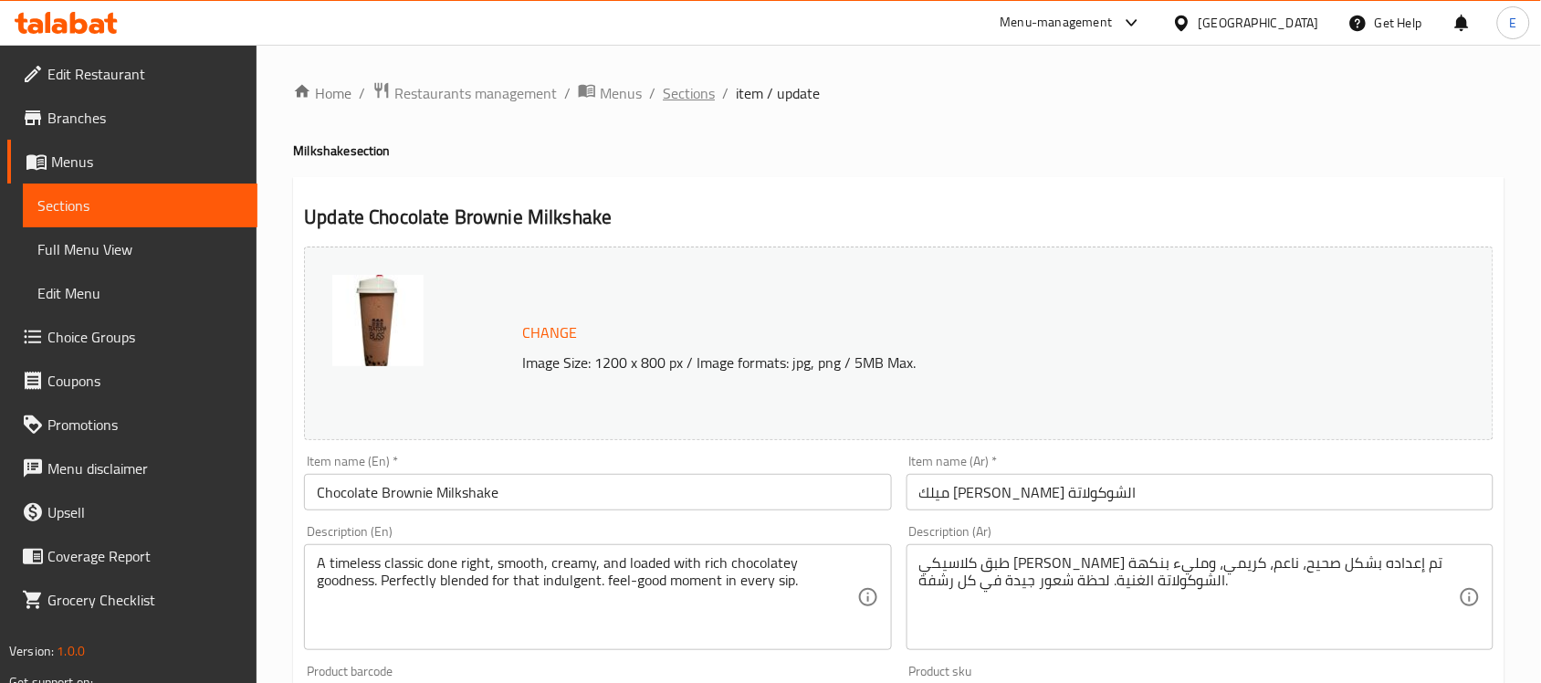
click at [674, 84] on span "Sections" at bounding box center [689, 93] width 52 height 22
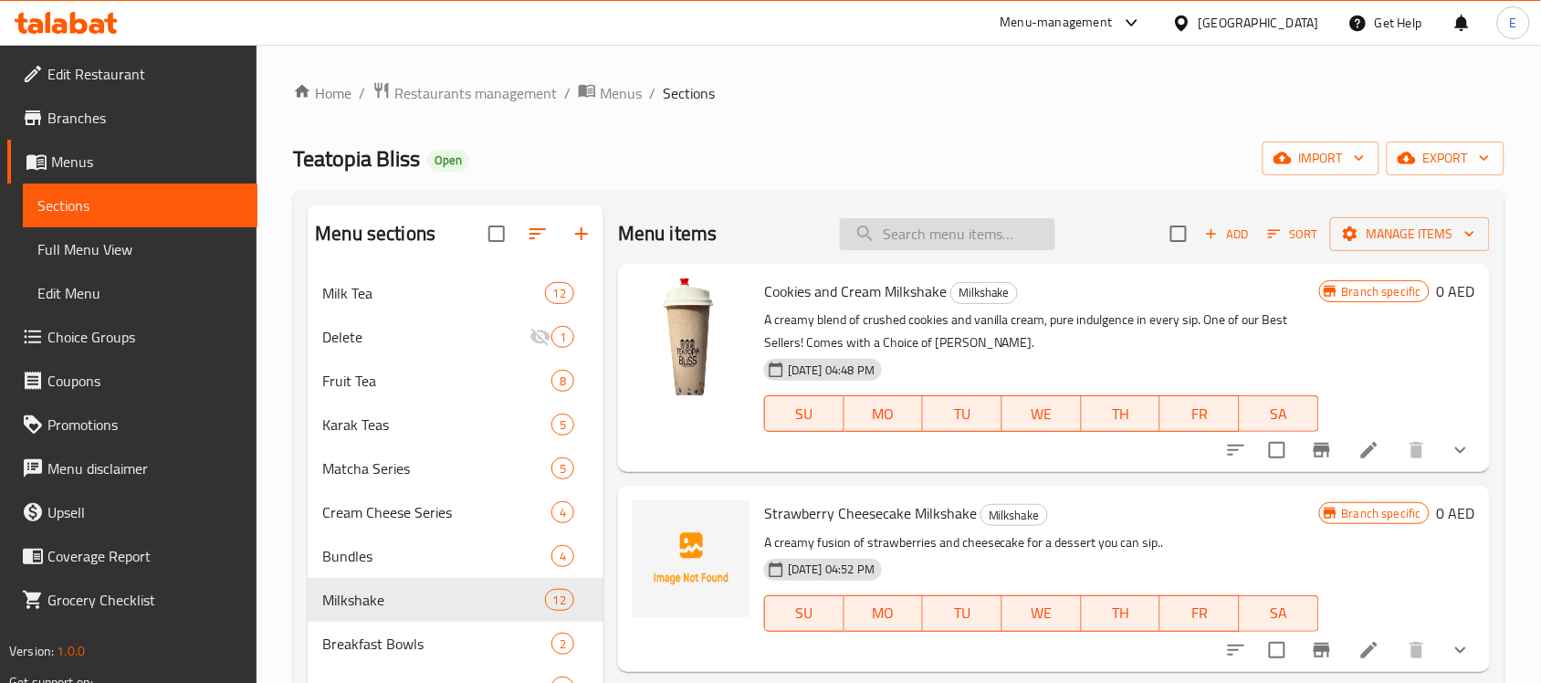
paste input "Mango Milkshake"
click at [891, 239] on input "search" at bounding box center [947, 234] width 215 height 32
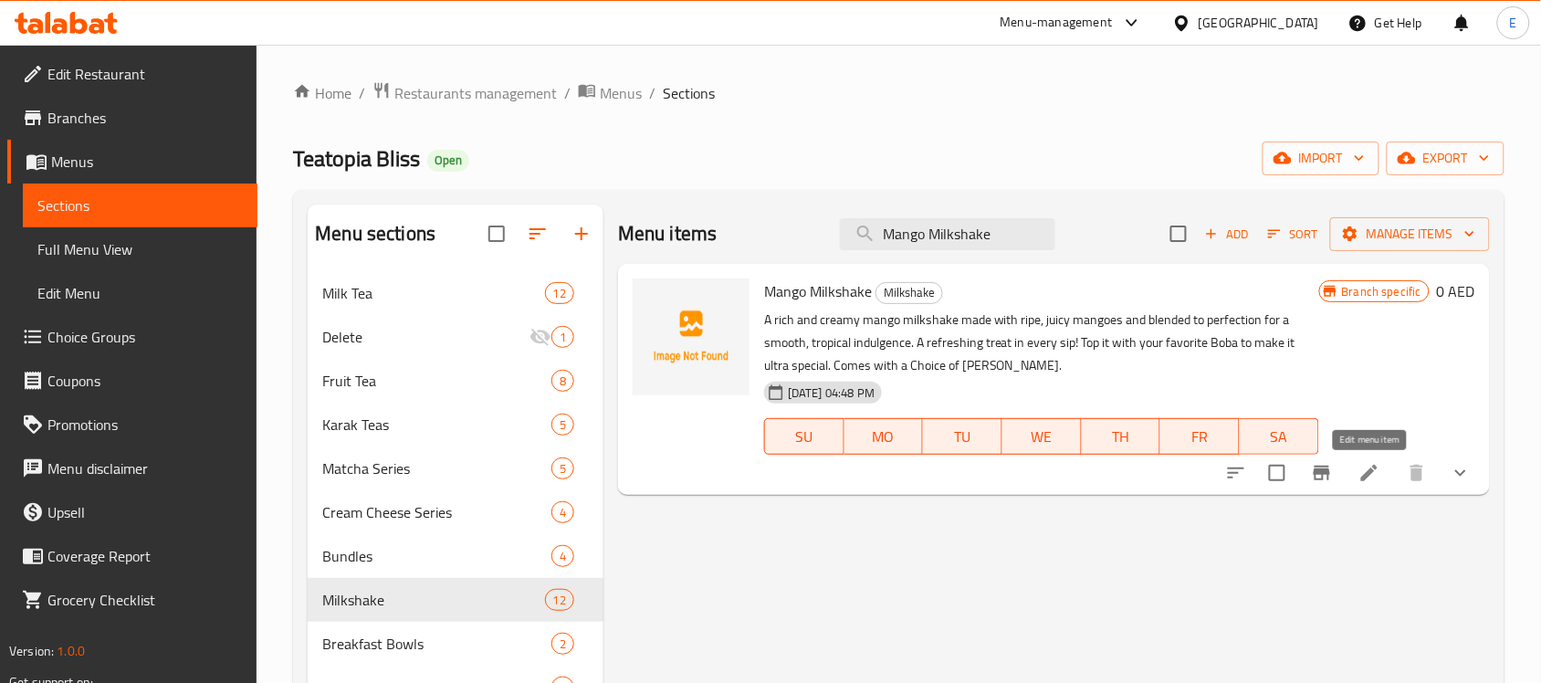
type input "Mango Milkshake"
click at [1372, 477] on icon at bounding box center [1370, 473] width 22 height 22
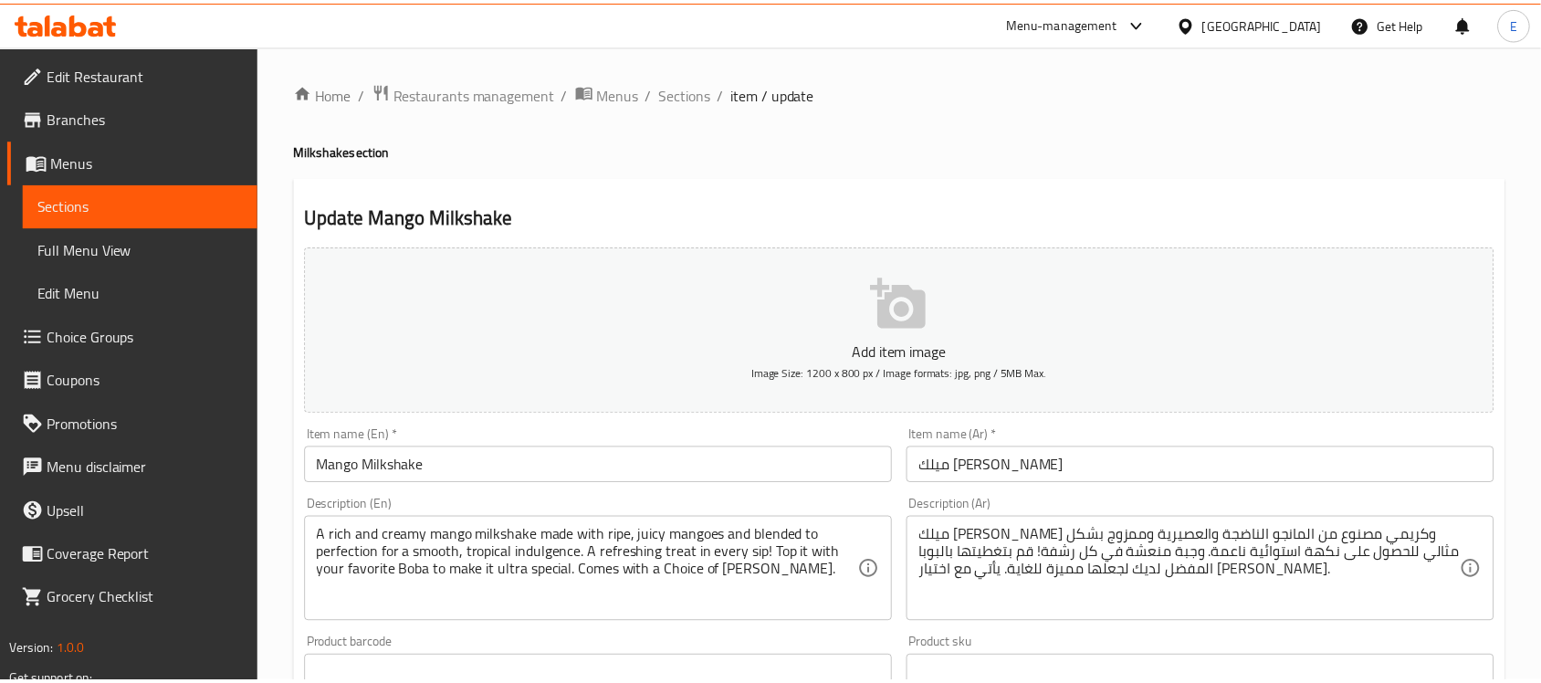
scroll to position [787, 0]
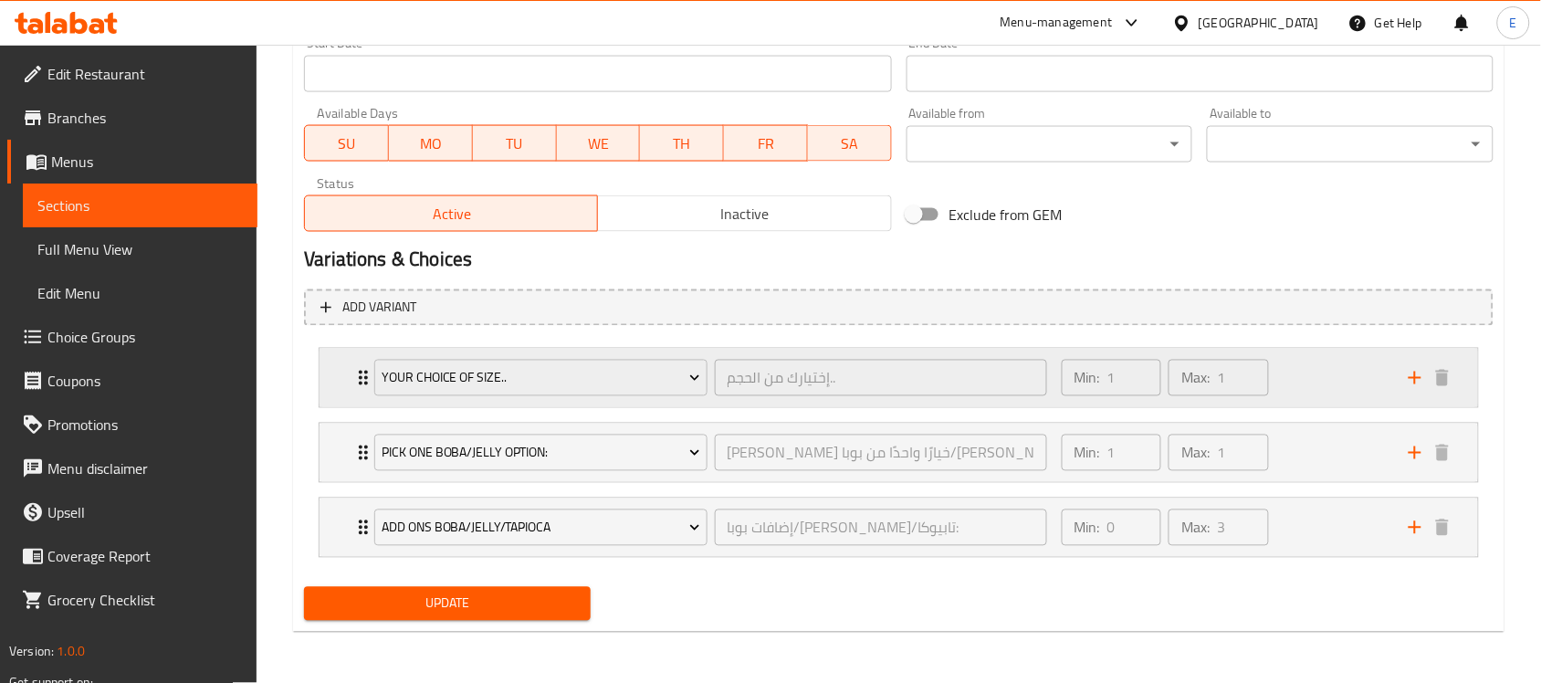
click at [338, 382] on div "Your Choice Of Size.. إختيارك من الحجم.. ​ Min: 1 ​ Max: 1 ​" at bounding box center [899, 378] width 1159 height 58
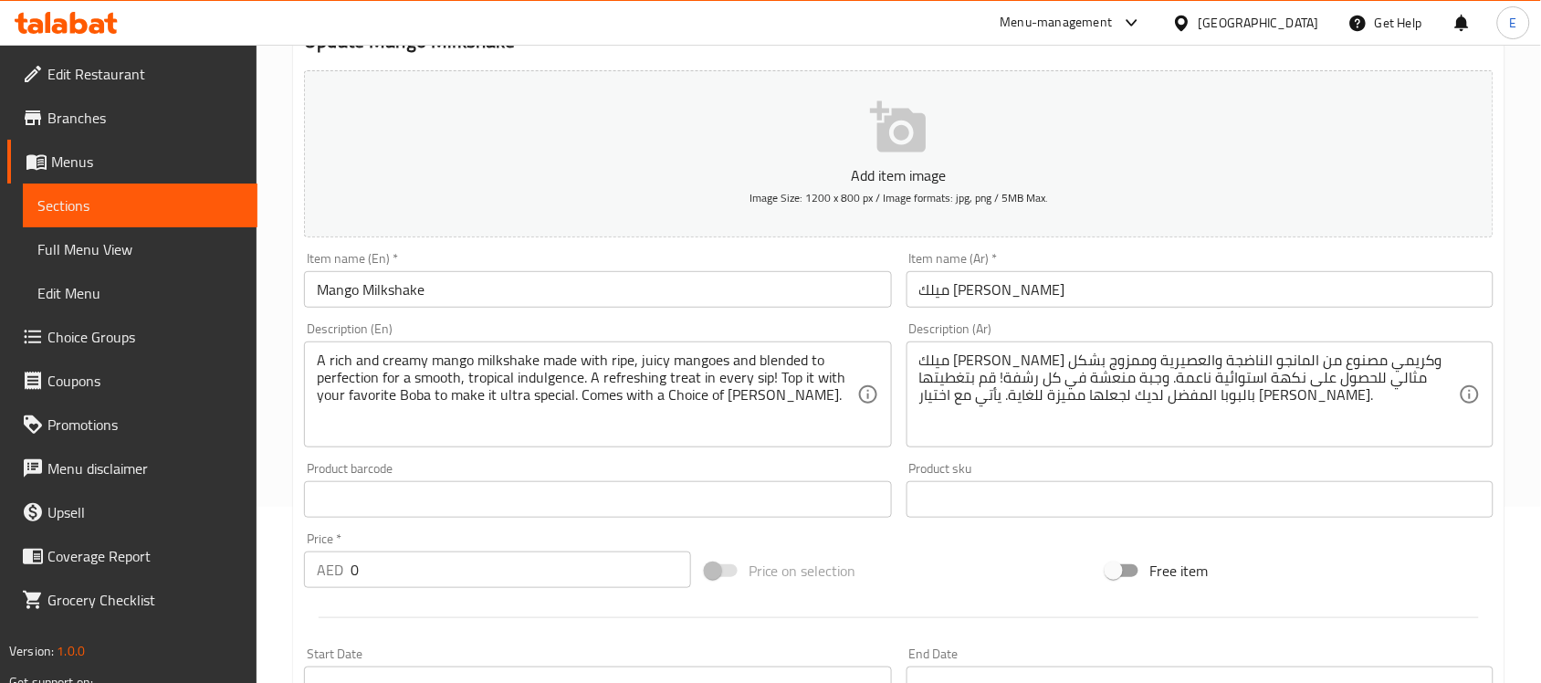
scroll to position [0, 0]
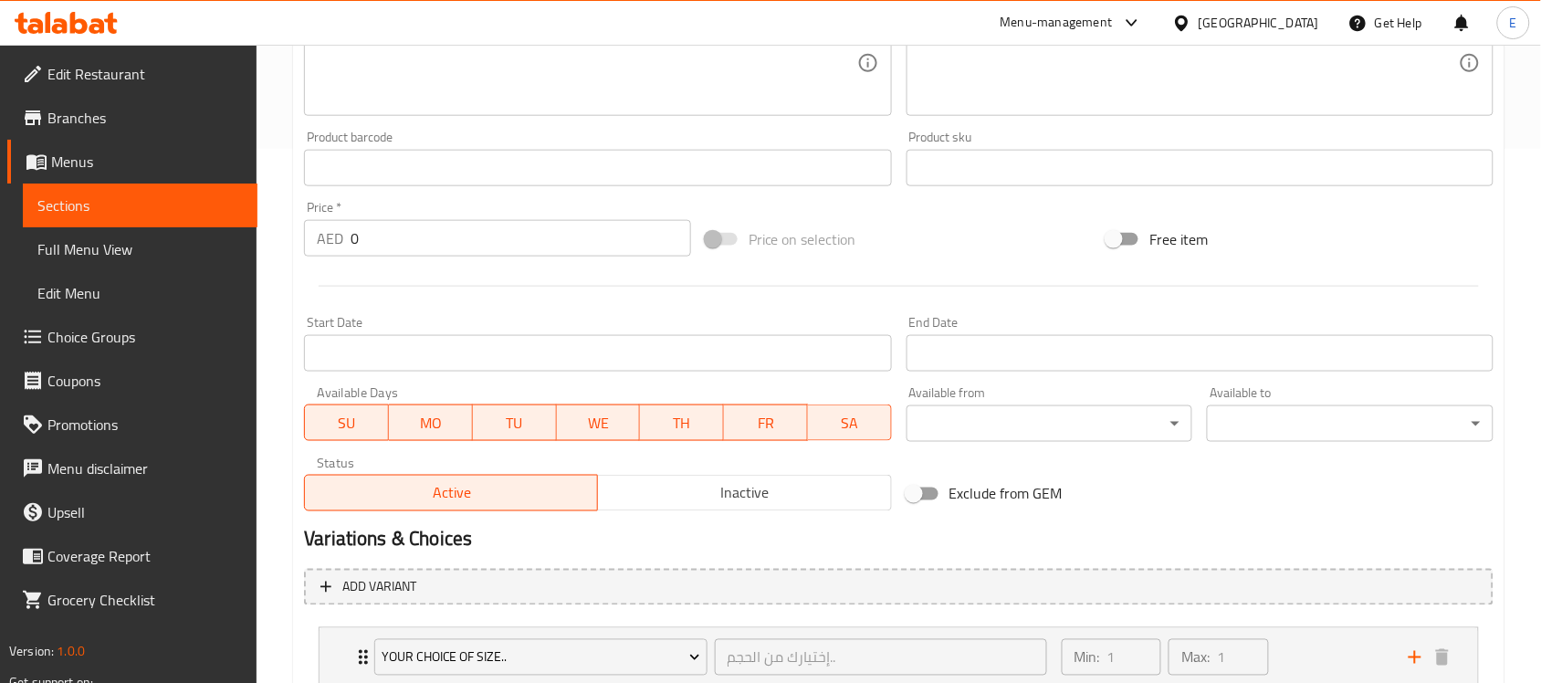
scroll to position [473, 0]
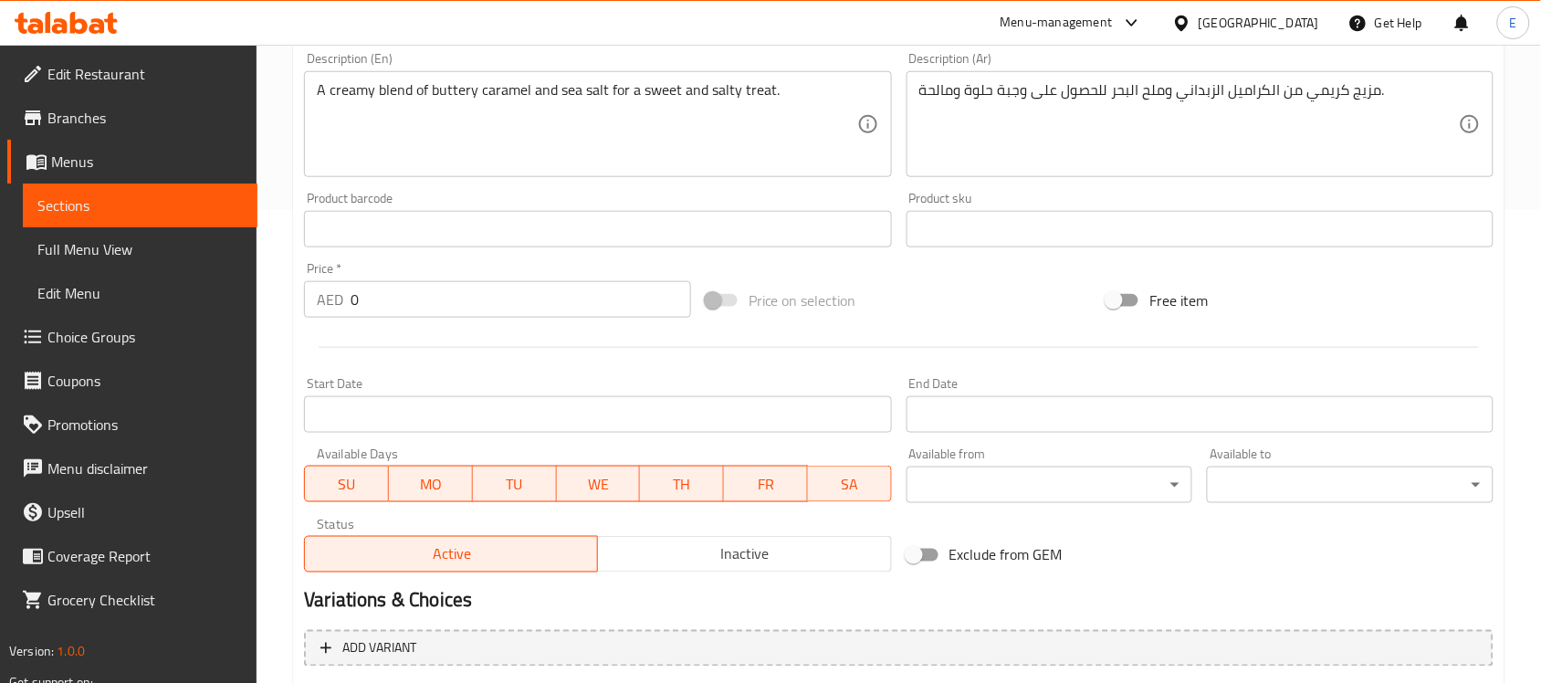
click at [88, 326] on span "Choice Groups" at bounding box center [144, 337] width 195 height 22
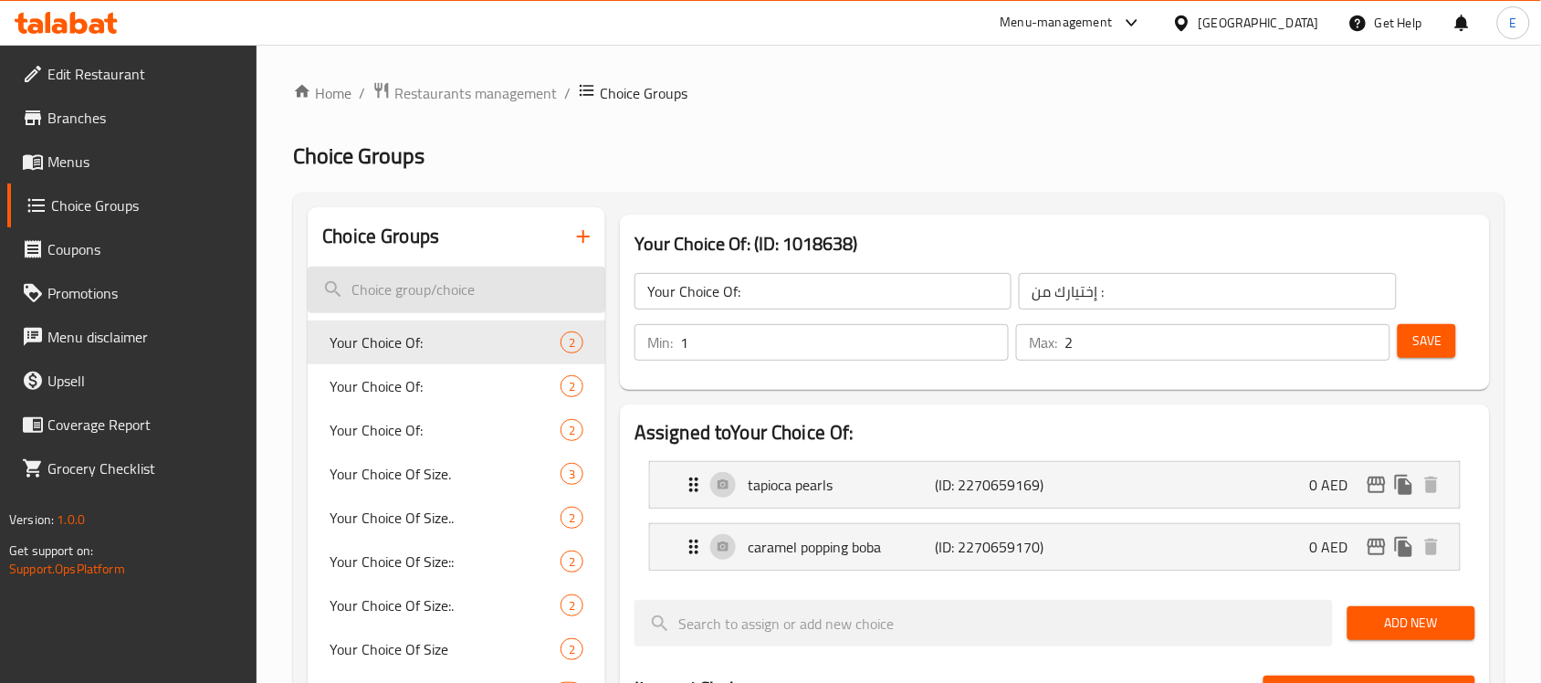
click at [461, 284] on input "search" at bounding box center [457, 290] width 298 height 47
type input "s"
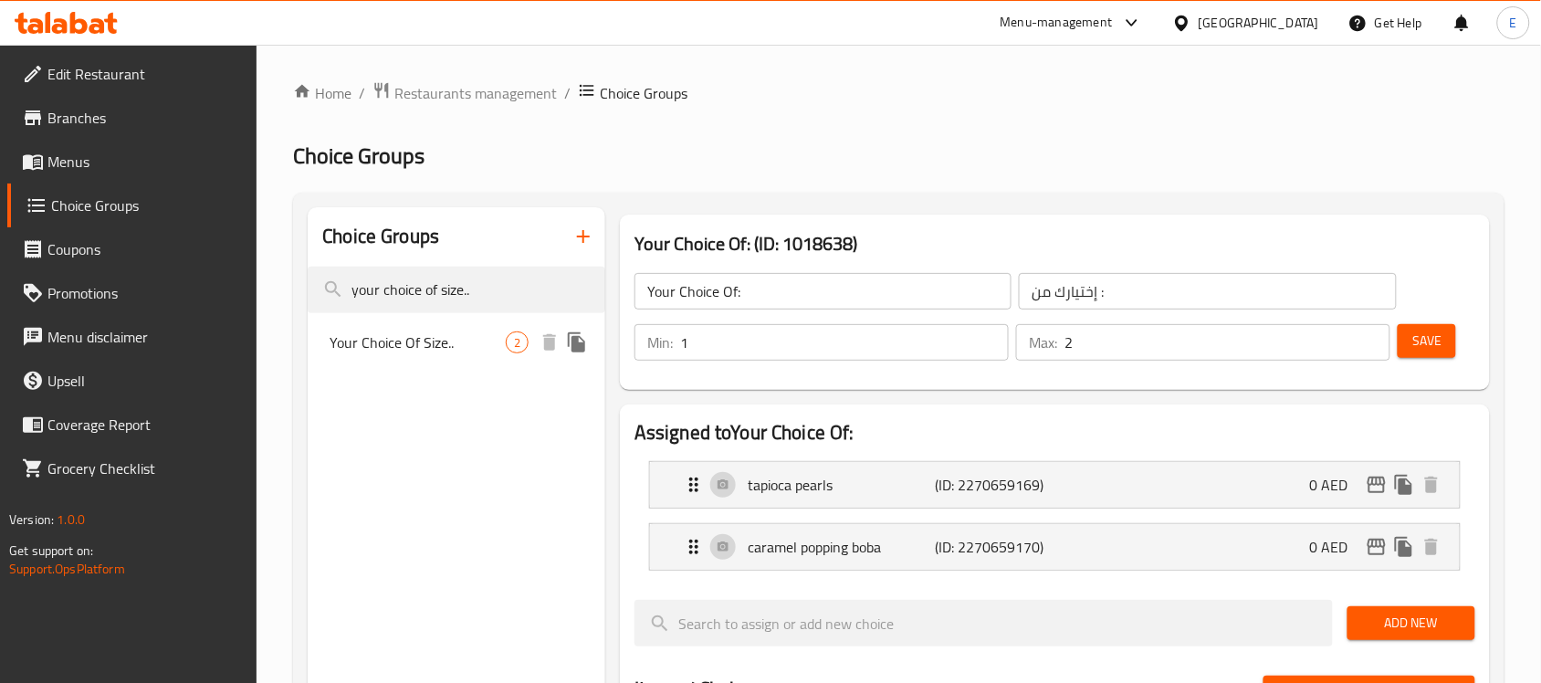
type input "your choice of size.."
click at [393, 356] on div "Your Choice Of Size.. 2" at bounding box center [457, 343] width 298 height 44
type input "Your Choice Of Size.."
type input "إختيارك من الحجم.."
type input "1"
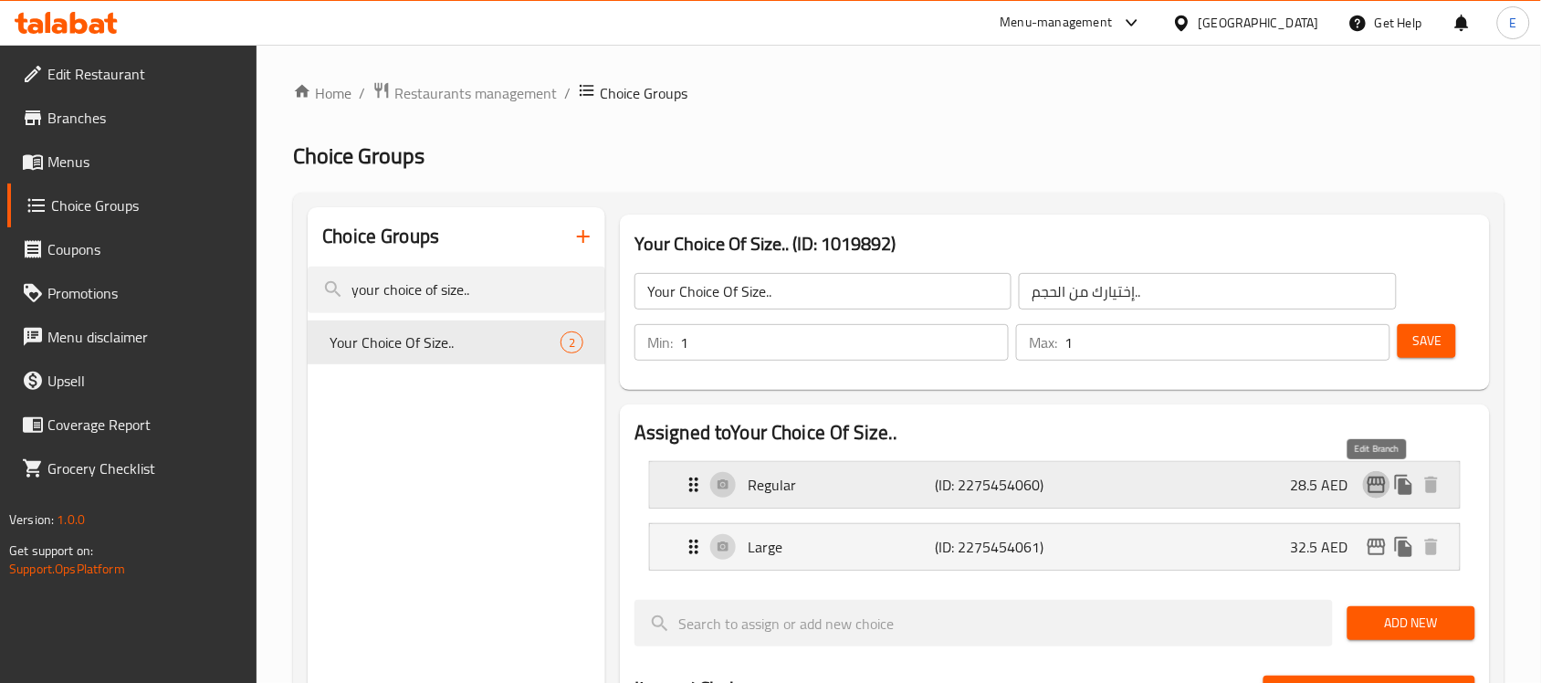
click at [1386, 494] on icon "edit" at bounding box center [1377, 485] width 22 height 22
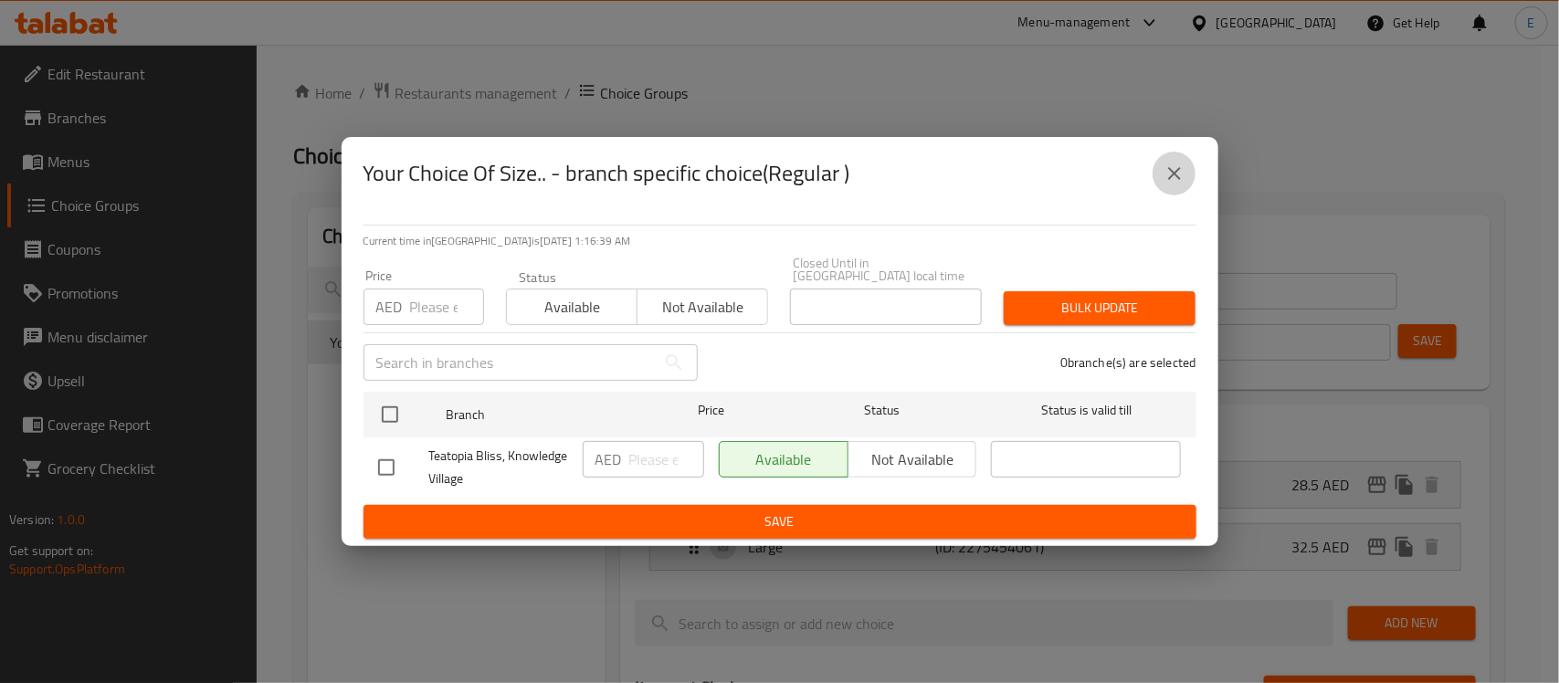
click at [1175, 176] on icon "close" at bounding box center [1174, 174] width 22 height 22
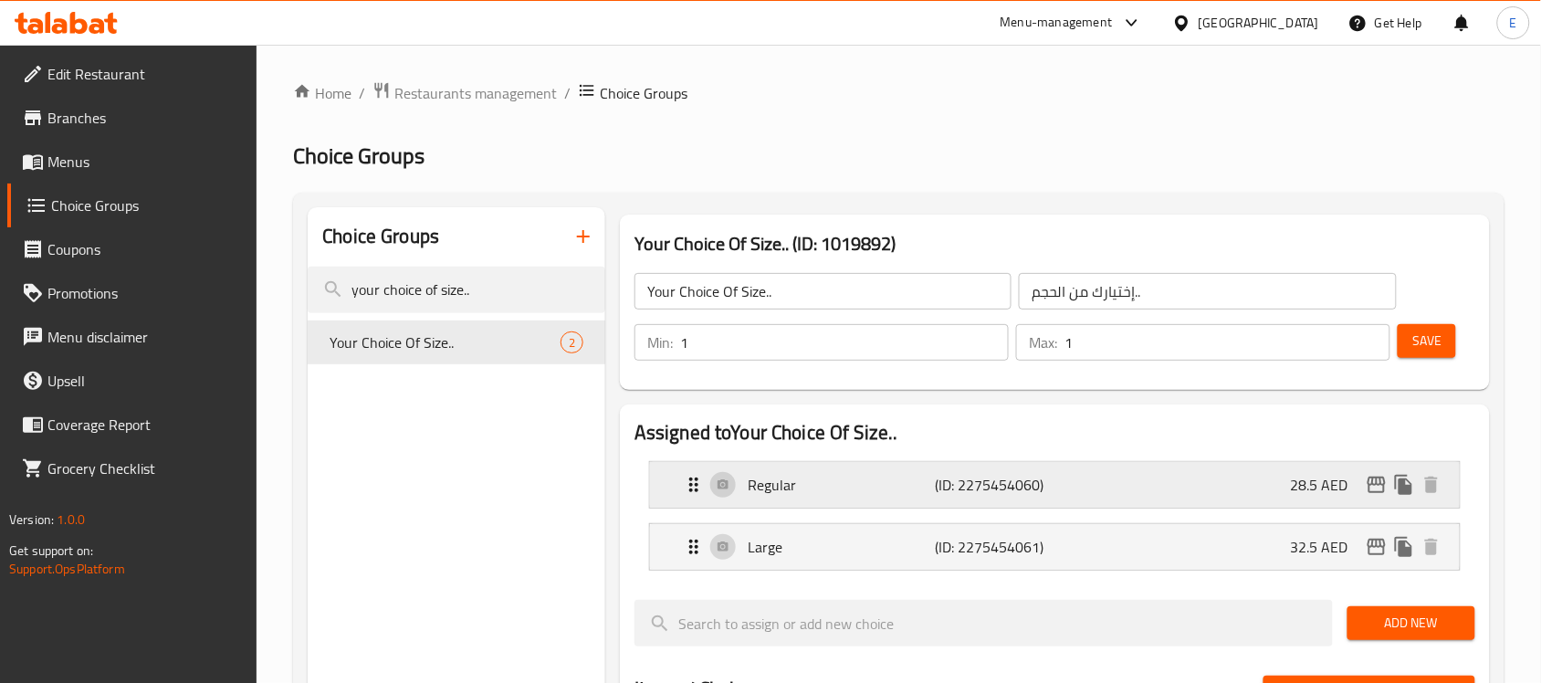
click at [1316, 486] on p "28.5 AED" at bounding box center [1327, 485] width 72 height 22
click at [1214, 491] on div "Regular (ID: 2275454060) 28.5 AED" at bounding box center [1060, 485] width 755 height 46
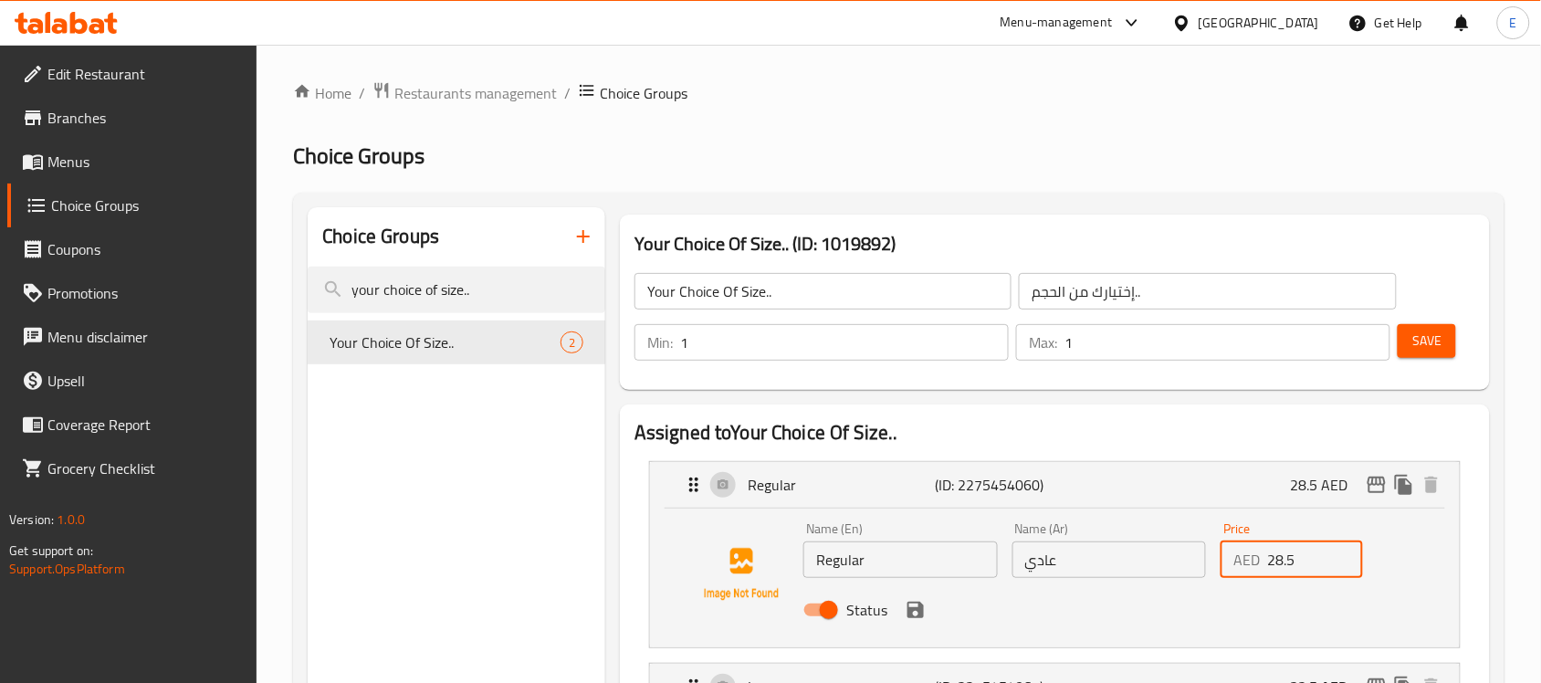
drag, startPoint x: 1294, startPoint y: 562, endPoint x: 1187, endPoint y: 567, distance: 107.0
click at [1187, 567] on div "Name (En) Regular Name (En) Name (Ar) عادي Name (Ar) Price AED 28.5 Price Status" at bounding box center [1109, 575] width 626 height 120
click at [918, 604] on icon "save" at bounding box center [916, 610] width 22 height 22
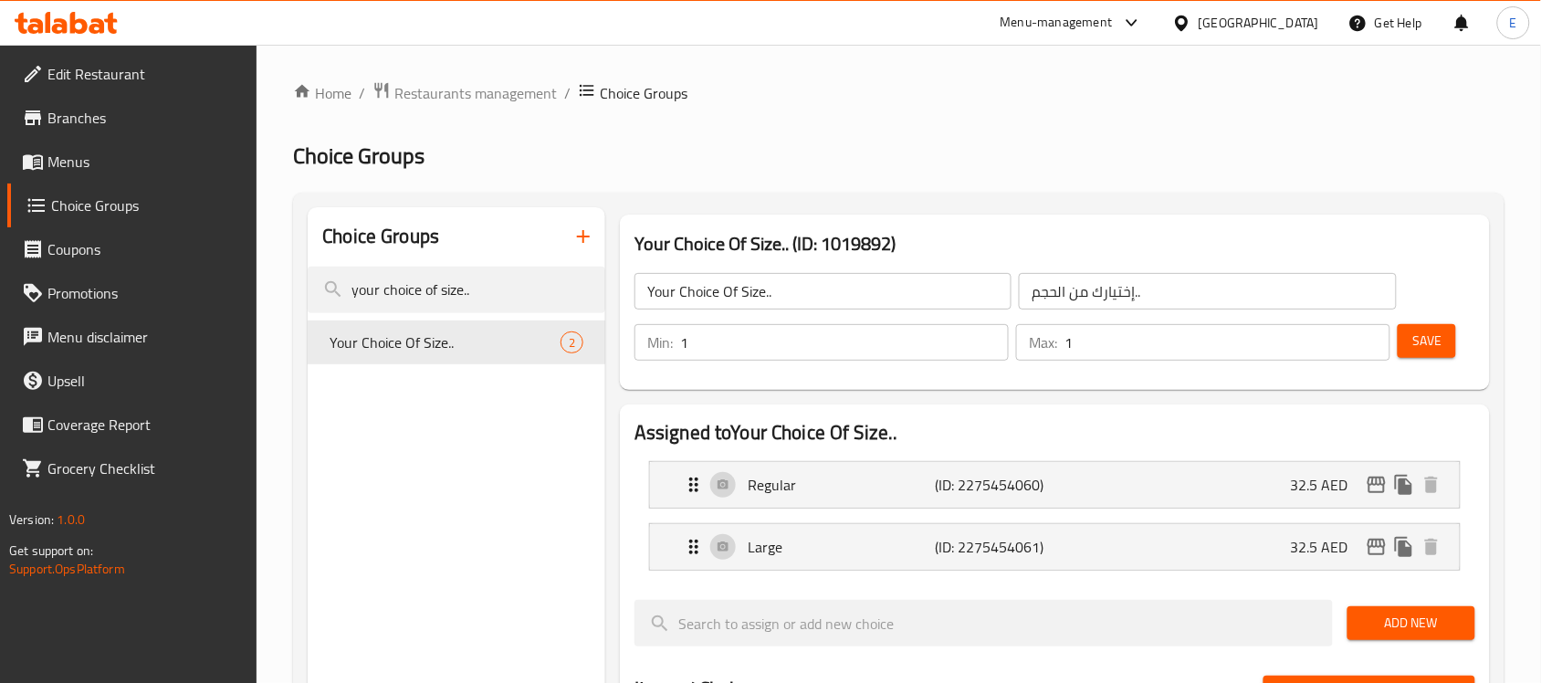
type input "32.5"
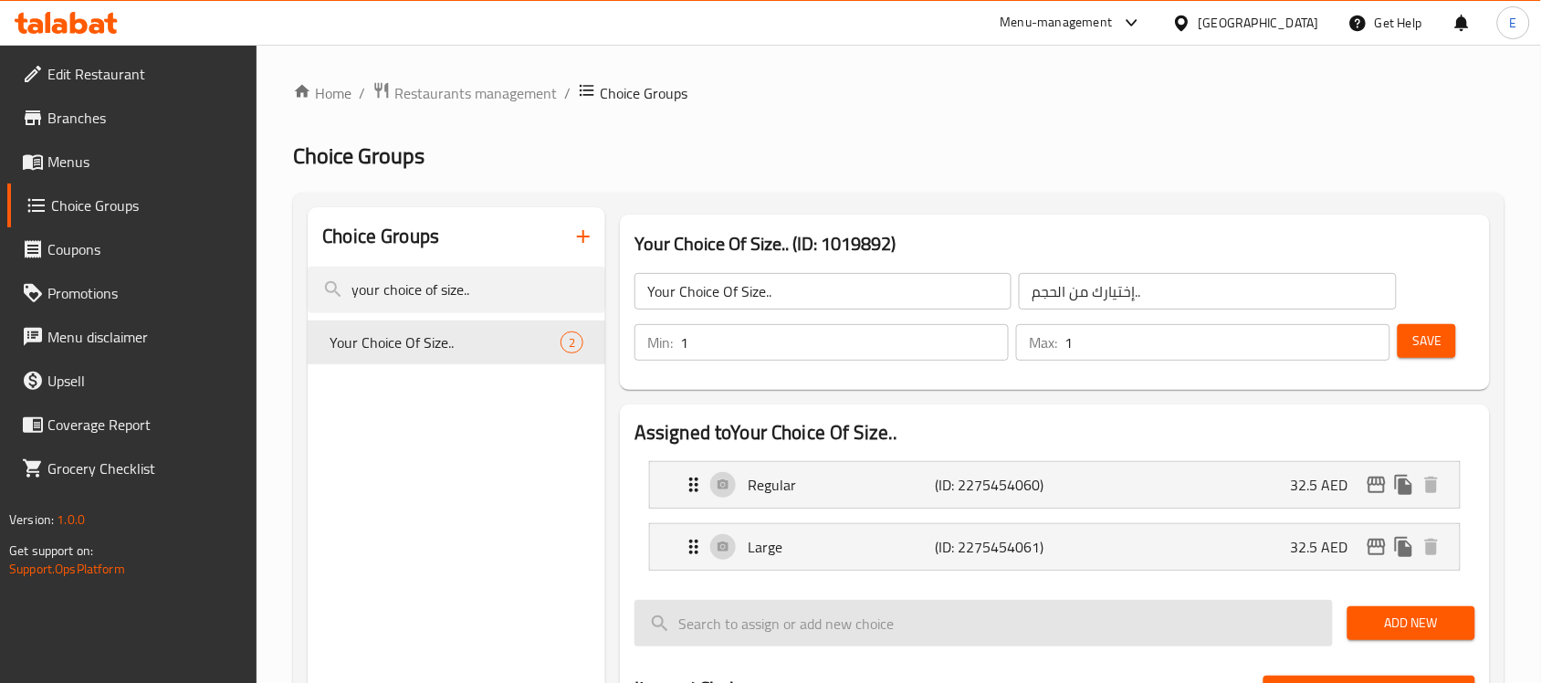
scroll to position [146, 0]
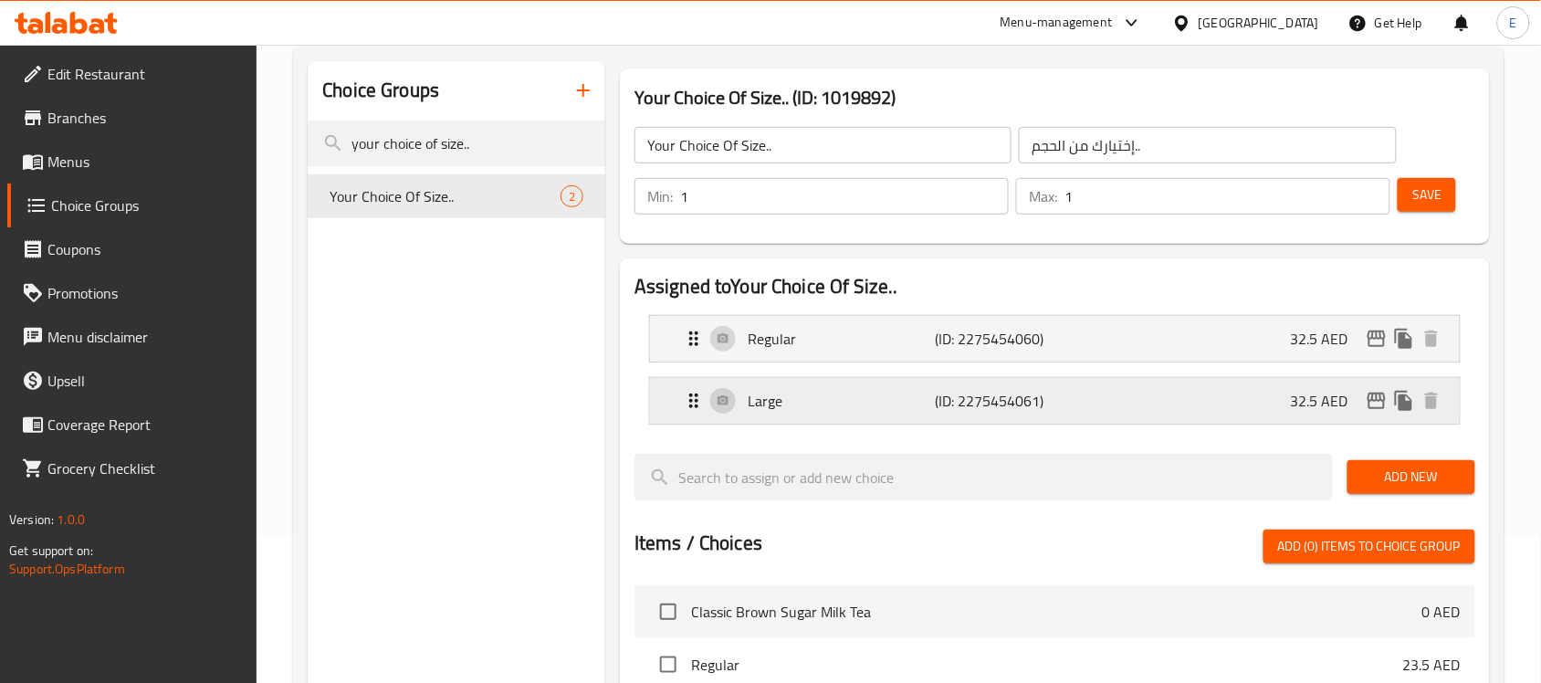
click at [1343, 408] on p "32.5 AED" at bounding box center [1327, 401] width 72 height 22
click at [1275, 411] on div "Large (ID: 2275454061) 32.5 AED" at bounding box center [1060, 401] width 755 height 46
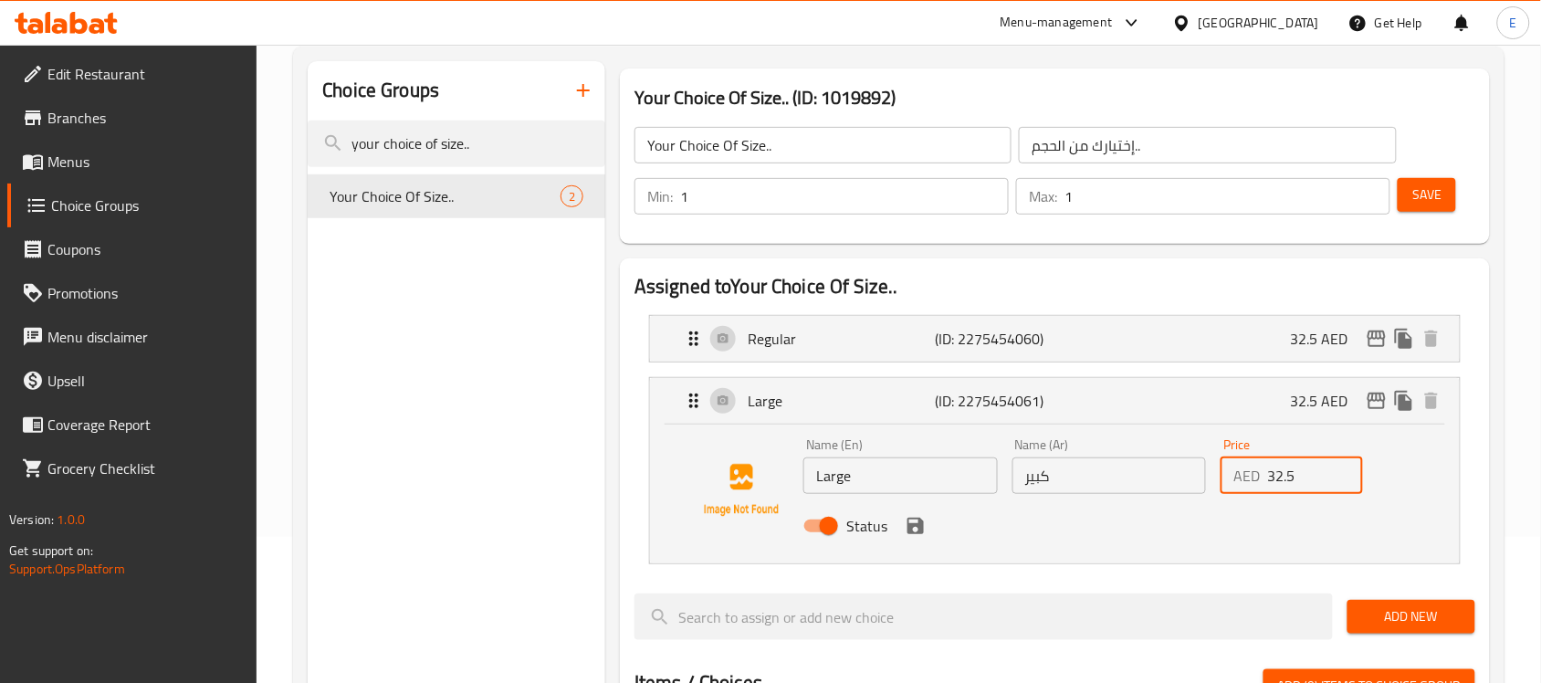
drag, startPoint x: 1308, startPoint y: 478, endPoint x: 1024, endPoint y: 508, distance: 285.6
click at [1024, 508] on div "Name (En) Large Name (En) Name (Ar) كبير Name (Ar) Price AED 32.5 Price Status" at bounding box center [1109, 491] width 626 height 120
click at [913, 526] on icon "save" at bounding box center [916, 526] width 16 height 16
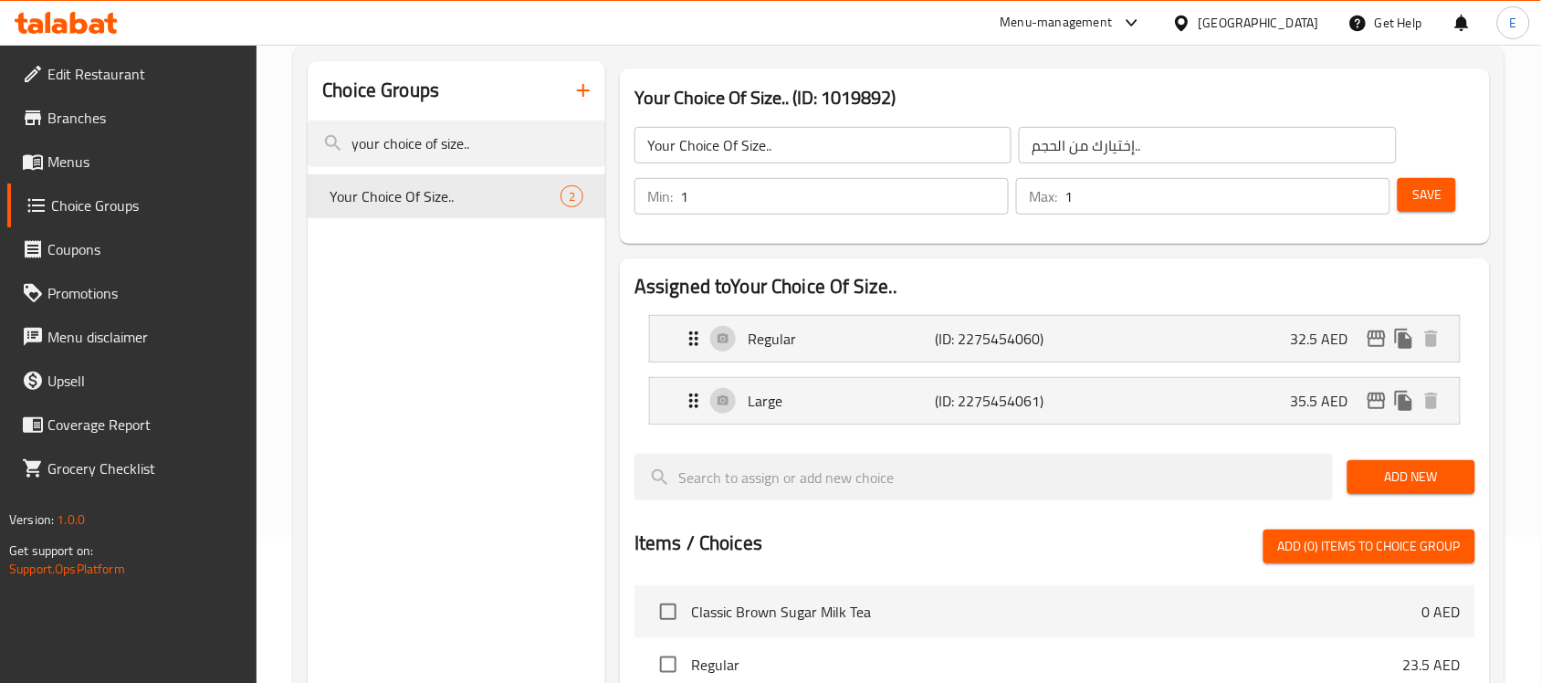
type input "35.5"
click at [1412, 206] on button "Save" at bounding box center [1427, 195] width 58 height 34
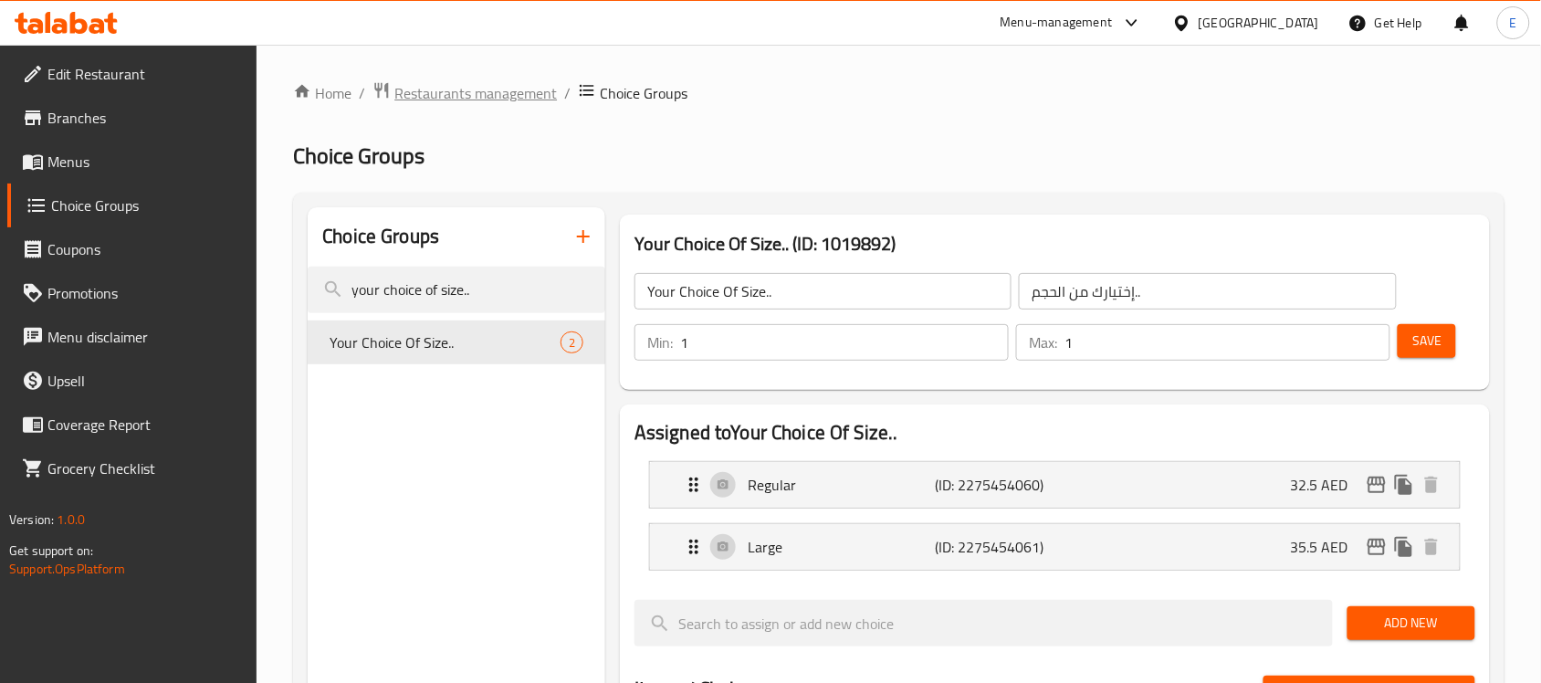
click at [526, 93] on span "Restaurants management" at bounding box center [475, 93] width 163 height 22
